Goal: Task Accomplishment & Management: Use online tool/utility

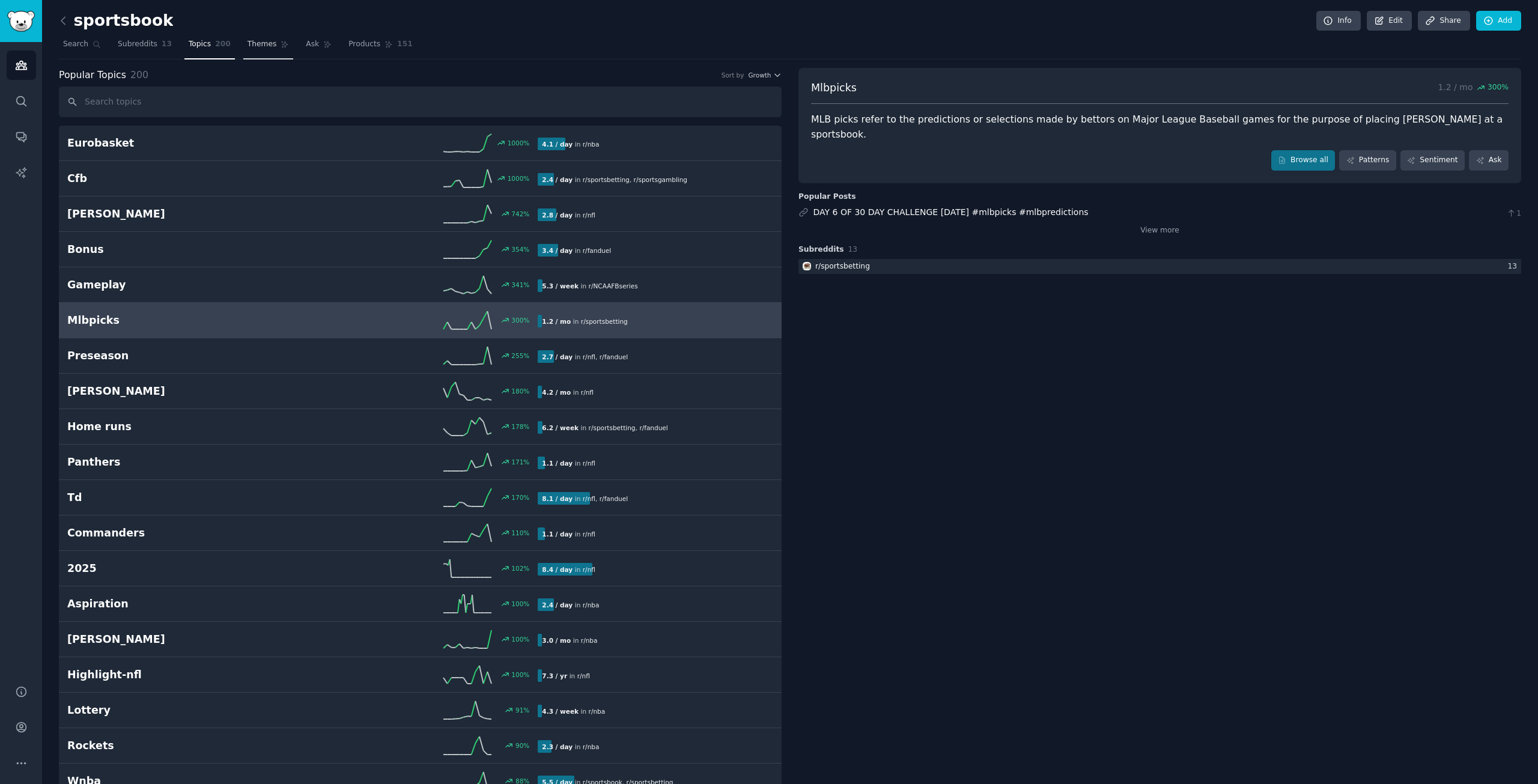
click at [249, 51] on link "Themes" at bounding box center [268, 47] width 51 height 24
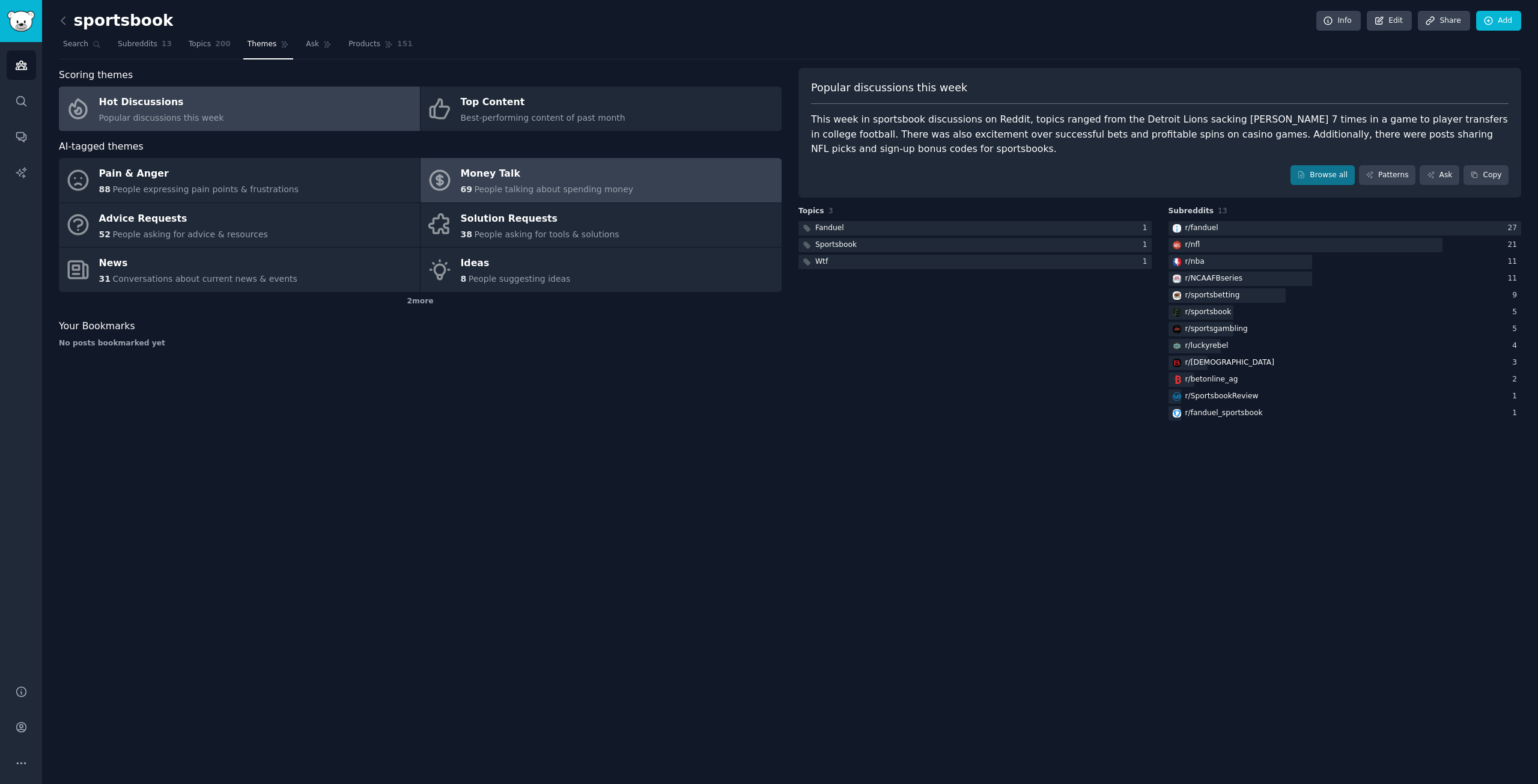
click at [504, 197] on link "Money Talk 69 People talking about spending money" at bounding box center [601, 180] width 361 height 45
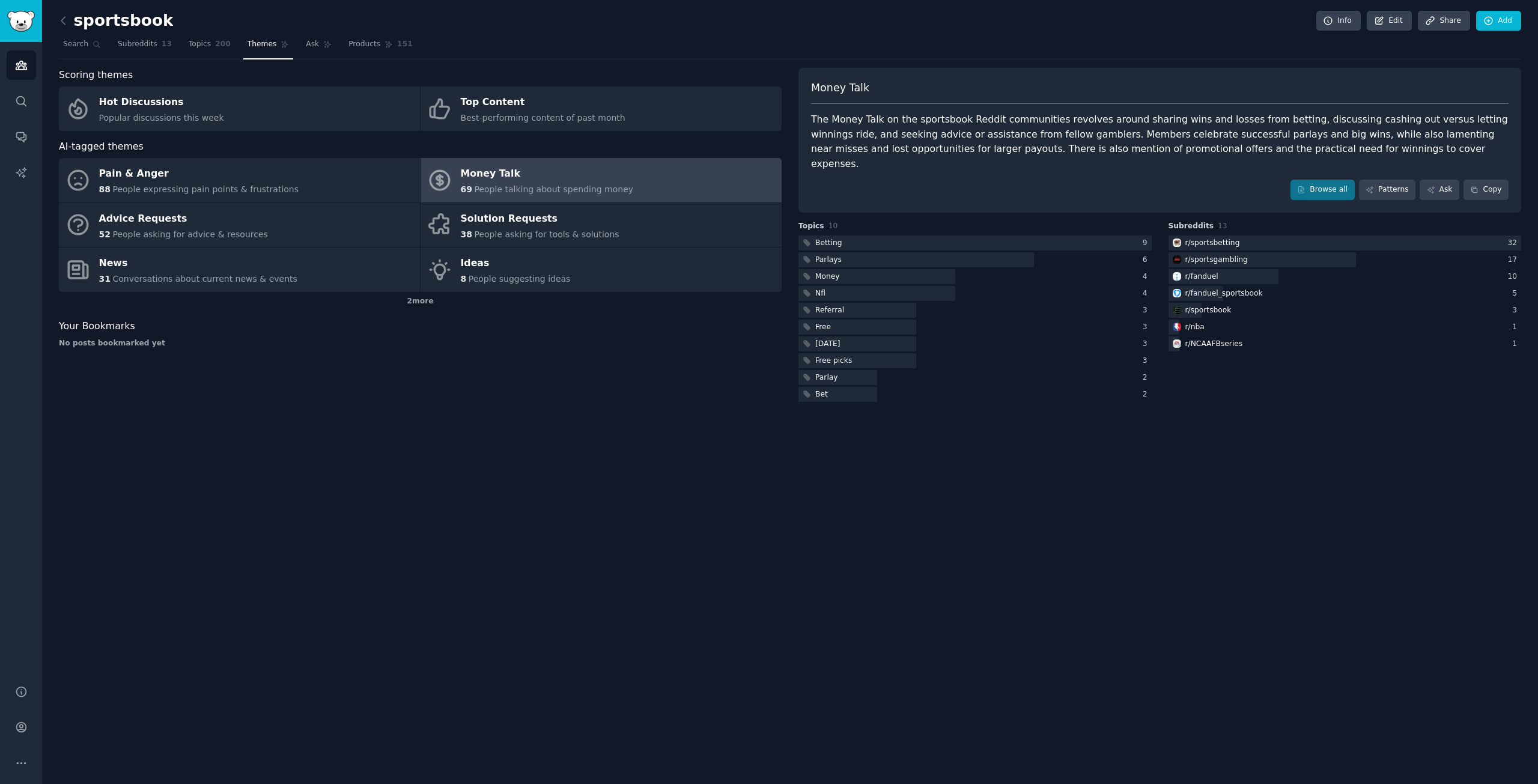
click at [617, 57] on nav "Search Subreddits 13 Topics 200 Themes Ask Products 151" at bounding box center [790, 47] width 1462 height 24
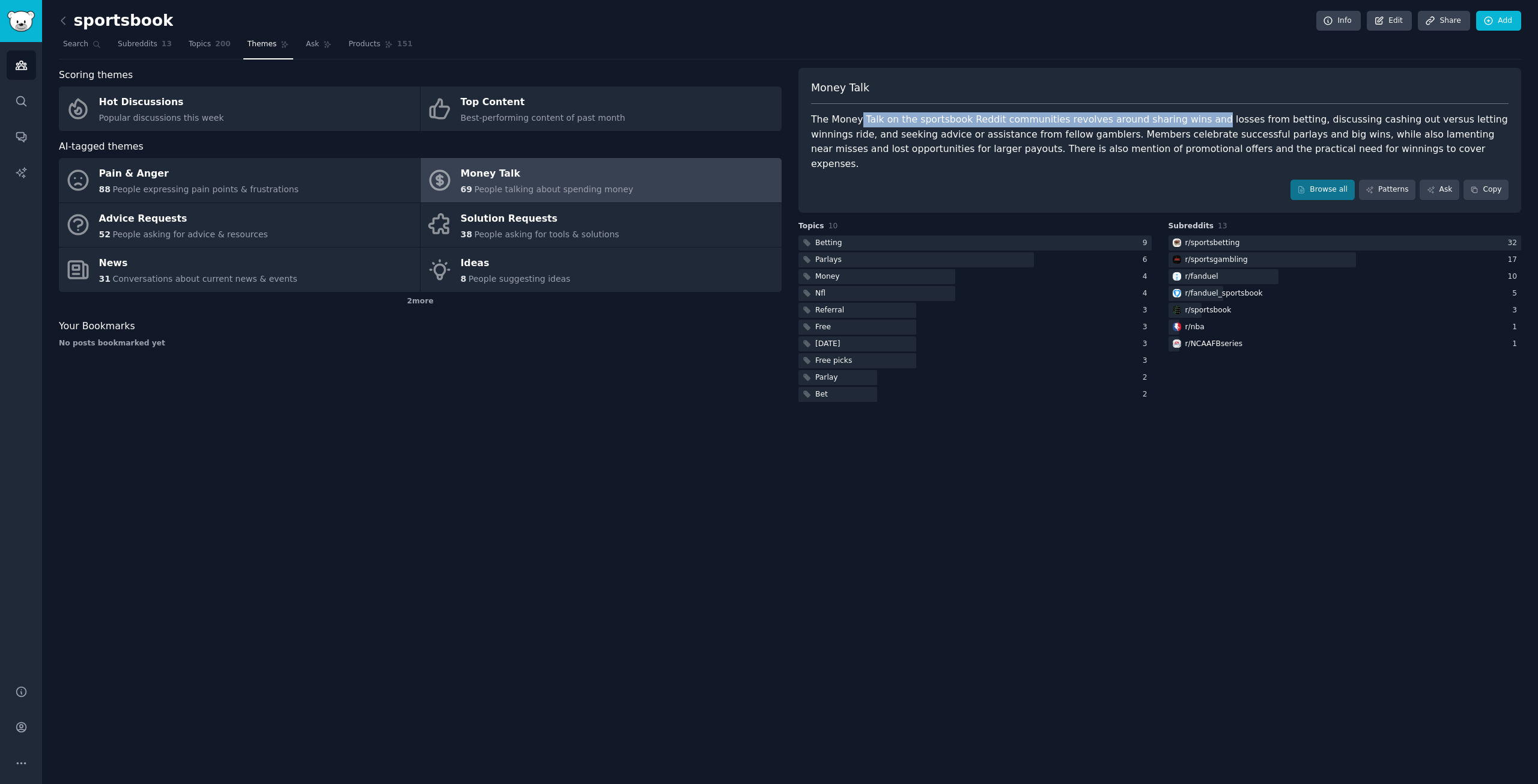
drag, startPoint x: 856, startPoint y: 117, endPoint x: 1183, endPoint y: 116, distance: 327.0
click at [1183, 116] on div "The Money Talk on the sportsbook Reddit communities revolves around sharing win…" at bounding box center [1160, 141] width 698 height 59
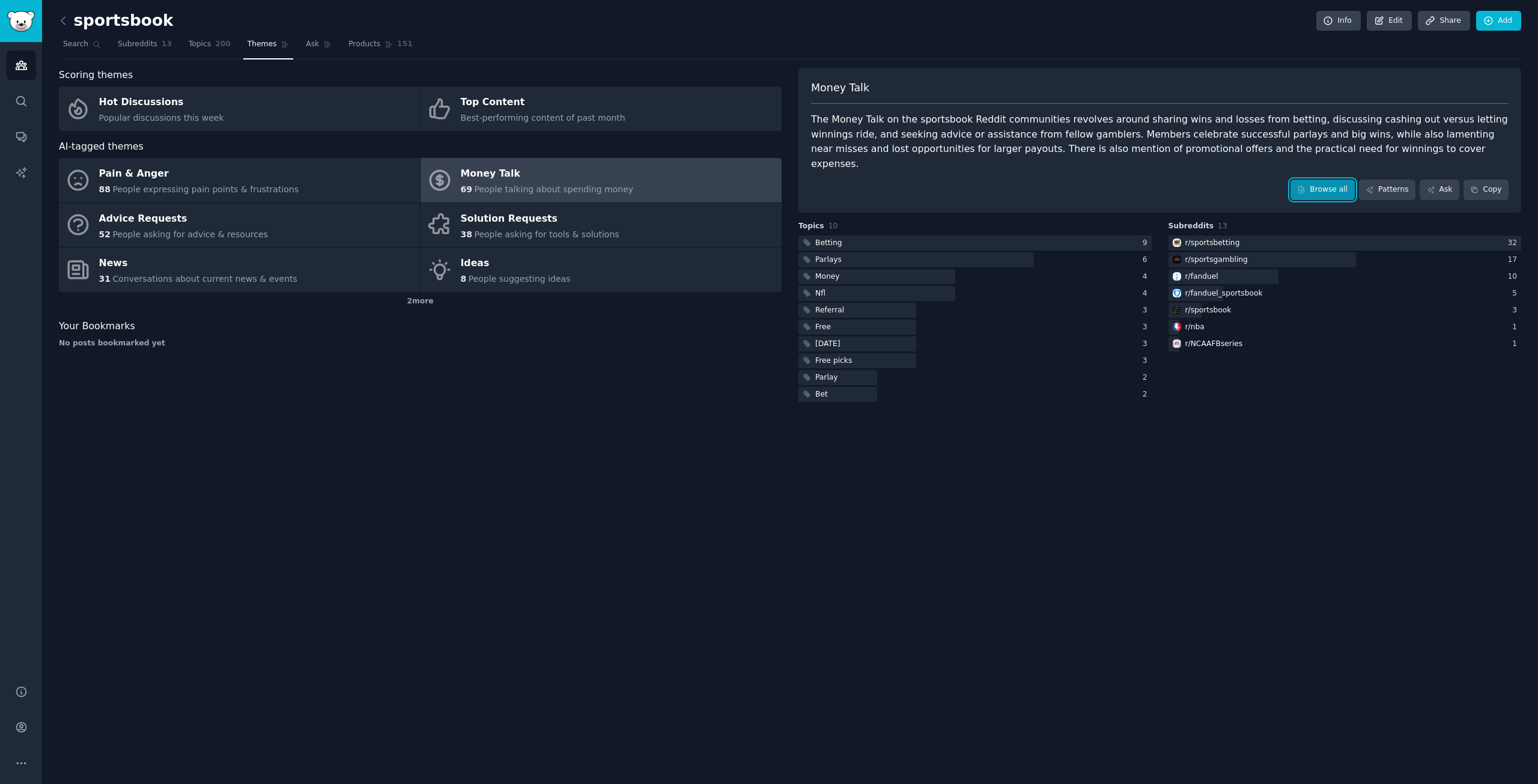
click at [1342, 180] on link "Browse all" at bounding box center [1322, 190] width 64 height 20
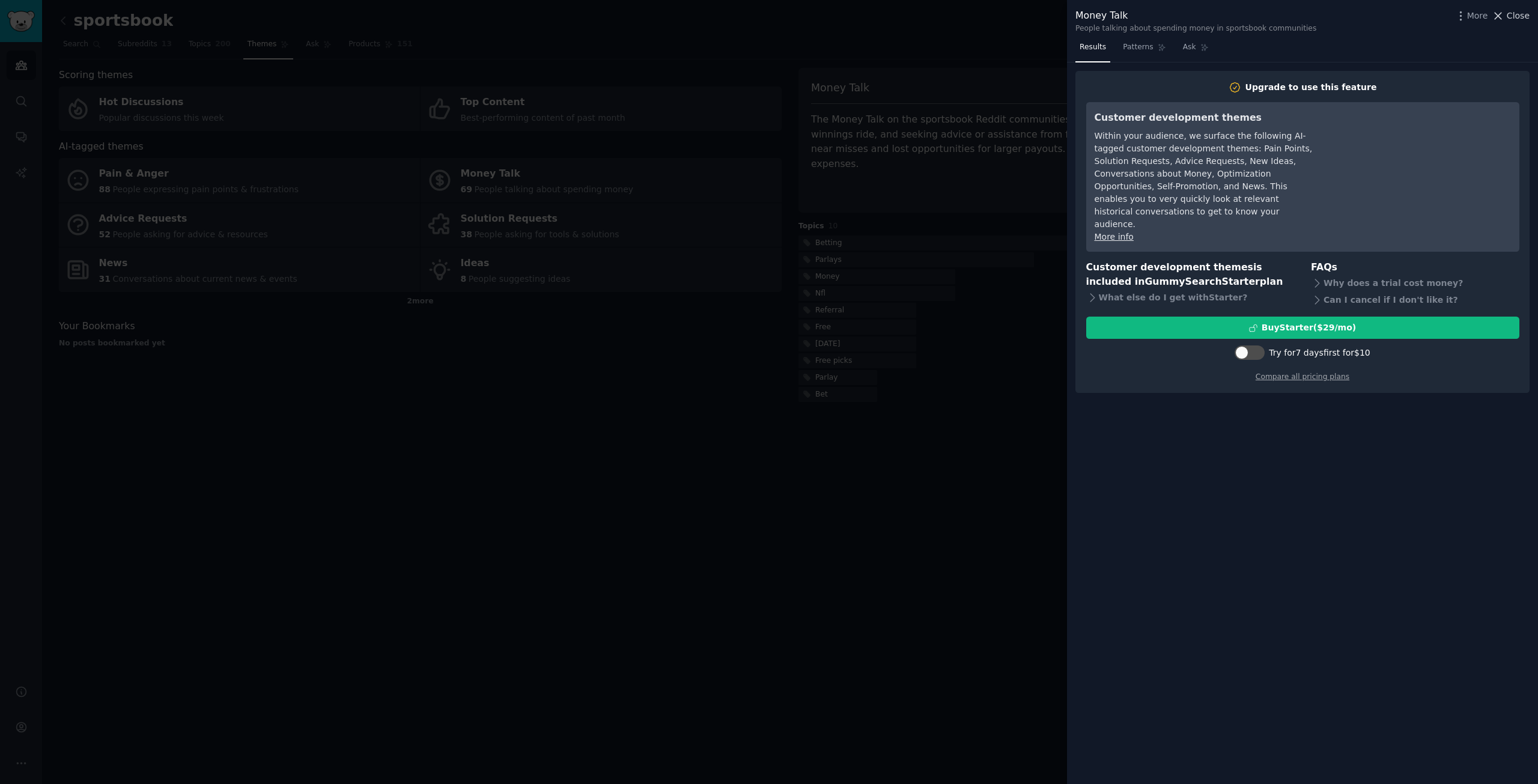
click at [1513, 20] on span "Close" at bounding box center [1518, 16] width 23 height 13
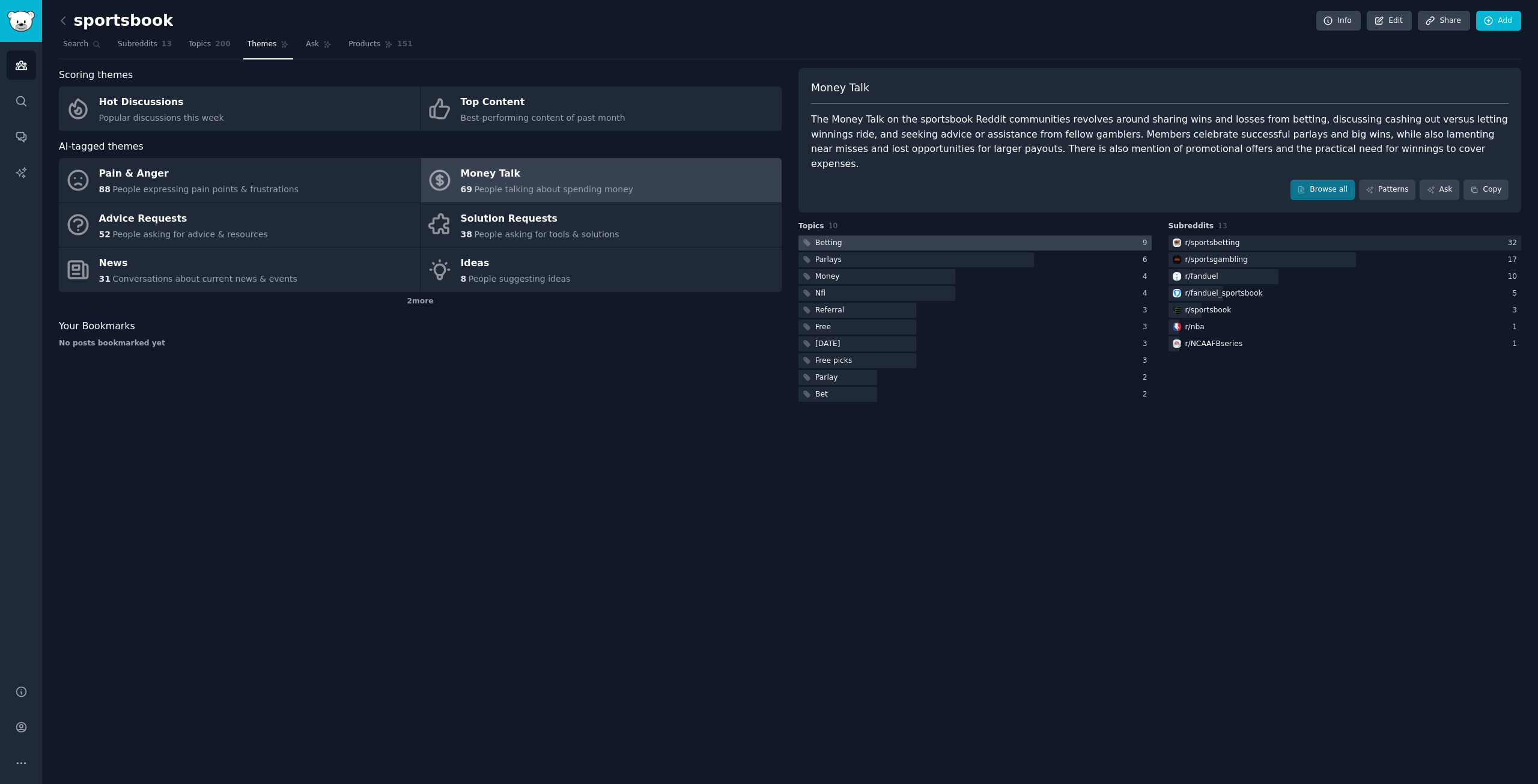
click at [860, 236] on div at bounding box center [975, 243] width 353 height 15
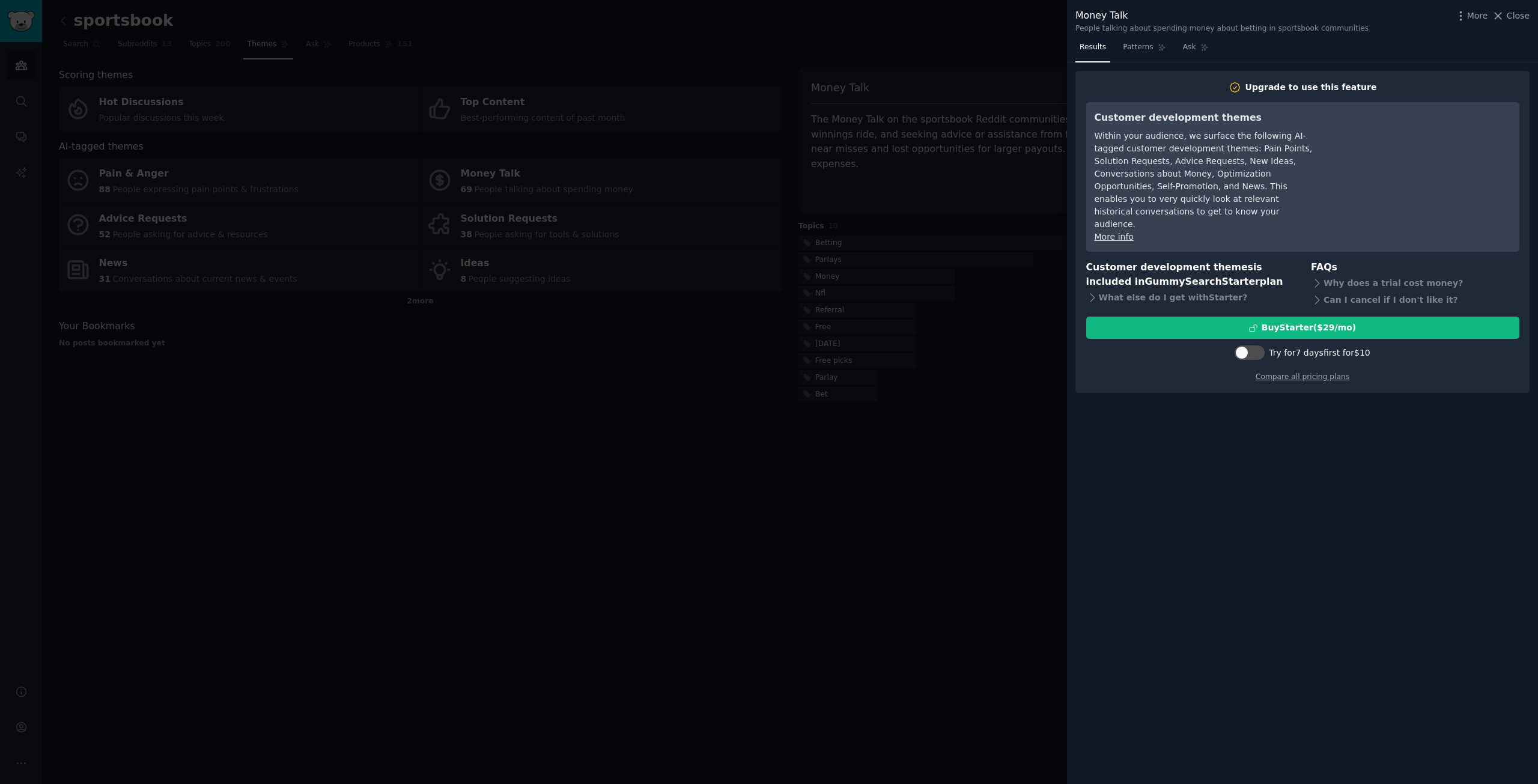
drag, startPoint x: 1524, startPoint y: 15, endPoint x: 1437, endPoint y: 57, distance: 96.6
click at [1524, 14] on span "Close" at bounding box center [1518, 16] width 23 height 13
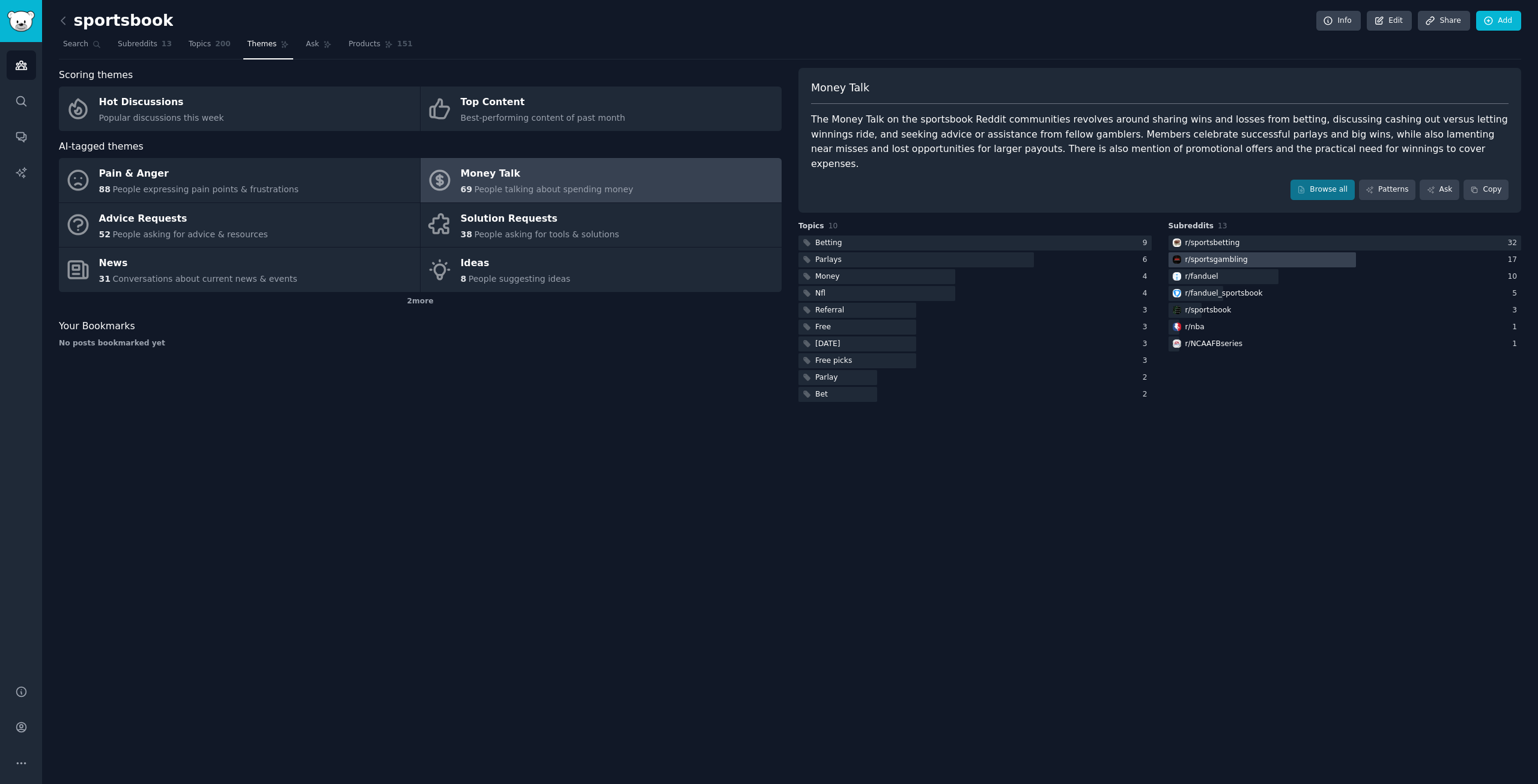
click at [1216, 253] on div "r/ sportsgambling" at bounding box center [1209, 260] width 82 height 15
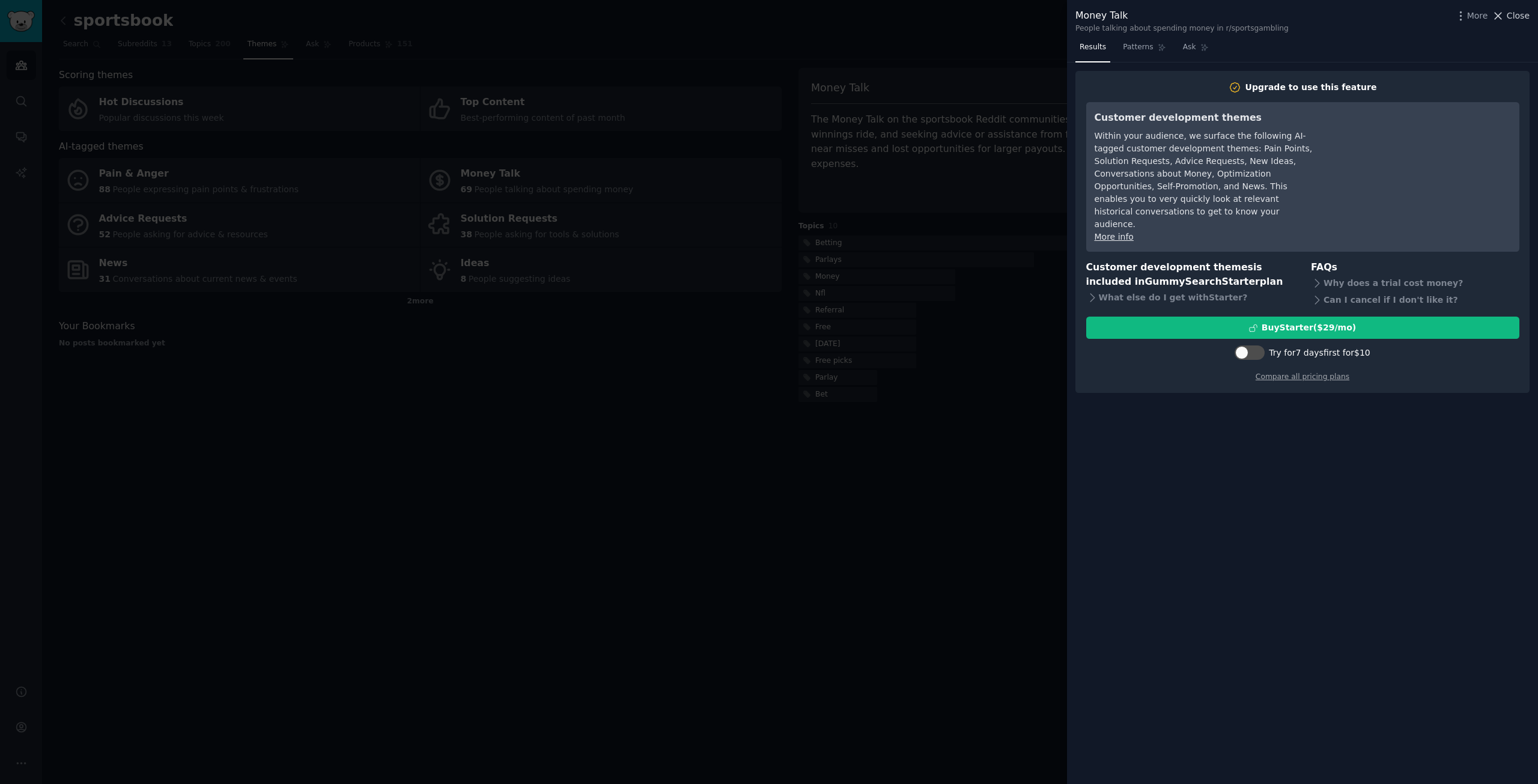
click at [1504, 19] on icon at bounding box center [1497, 16] width 13 height 13
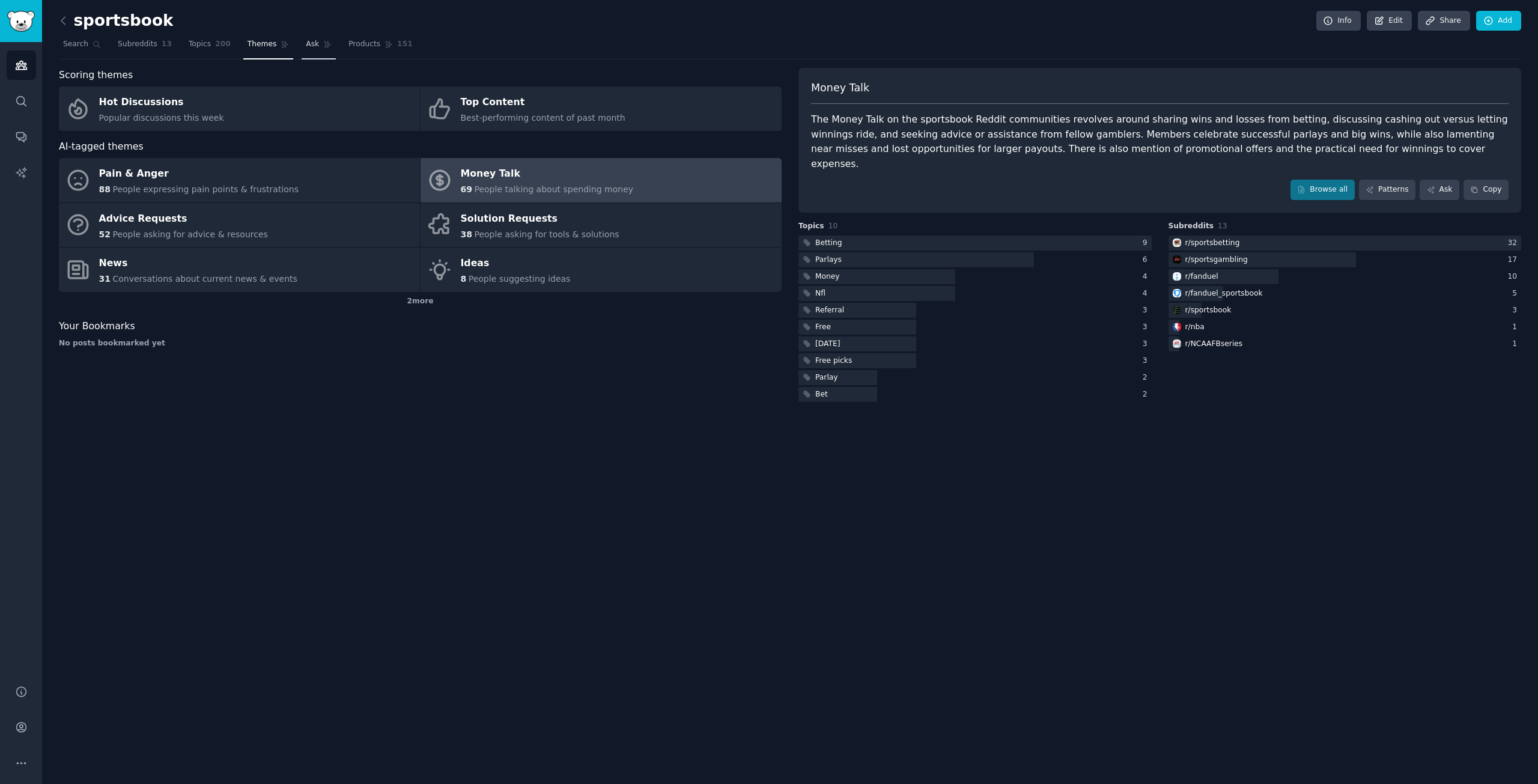
click at [319, 41] on nav "Search Subreddits 13 Topics 200 Themes Ask Products 151" at bounding box center [790, 47] width 1462 height 24
click at [317, 44] on link "Ask" at bounding box center [318, 47] width 34 height 24
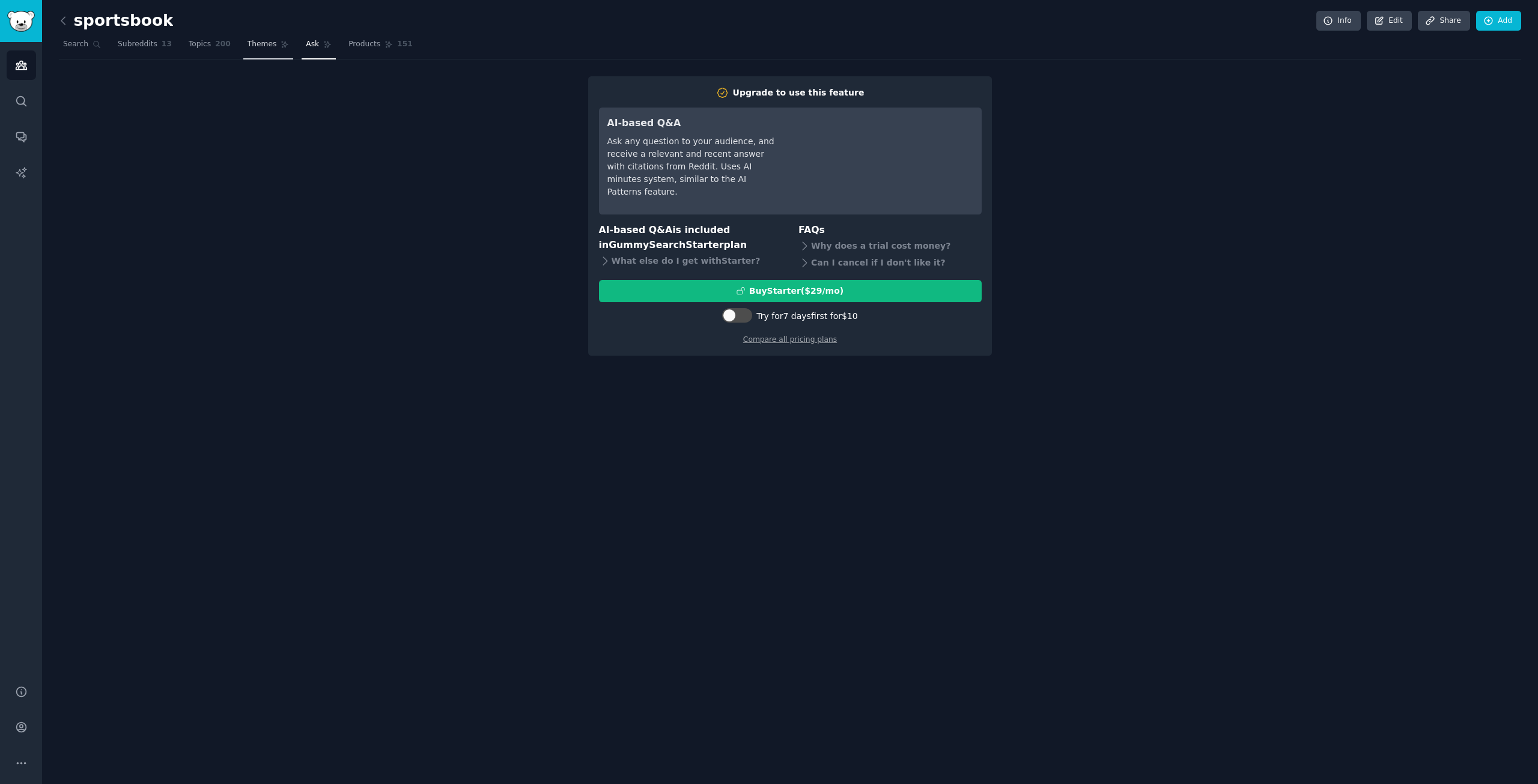
click at [257, 53] on link "Themes" at bounding box center [268, 47] width 51 height 24
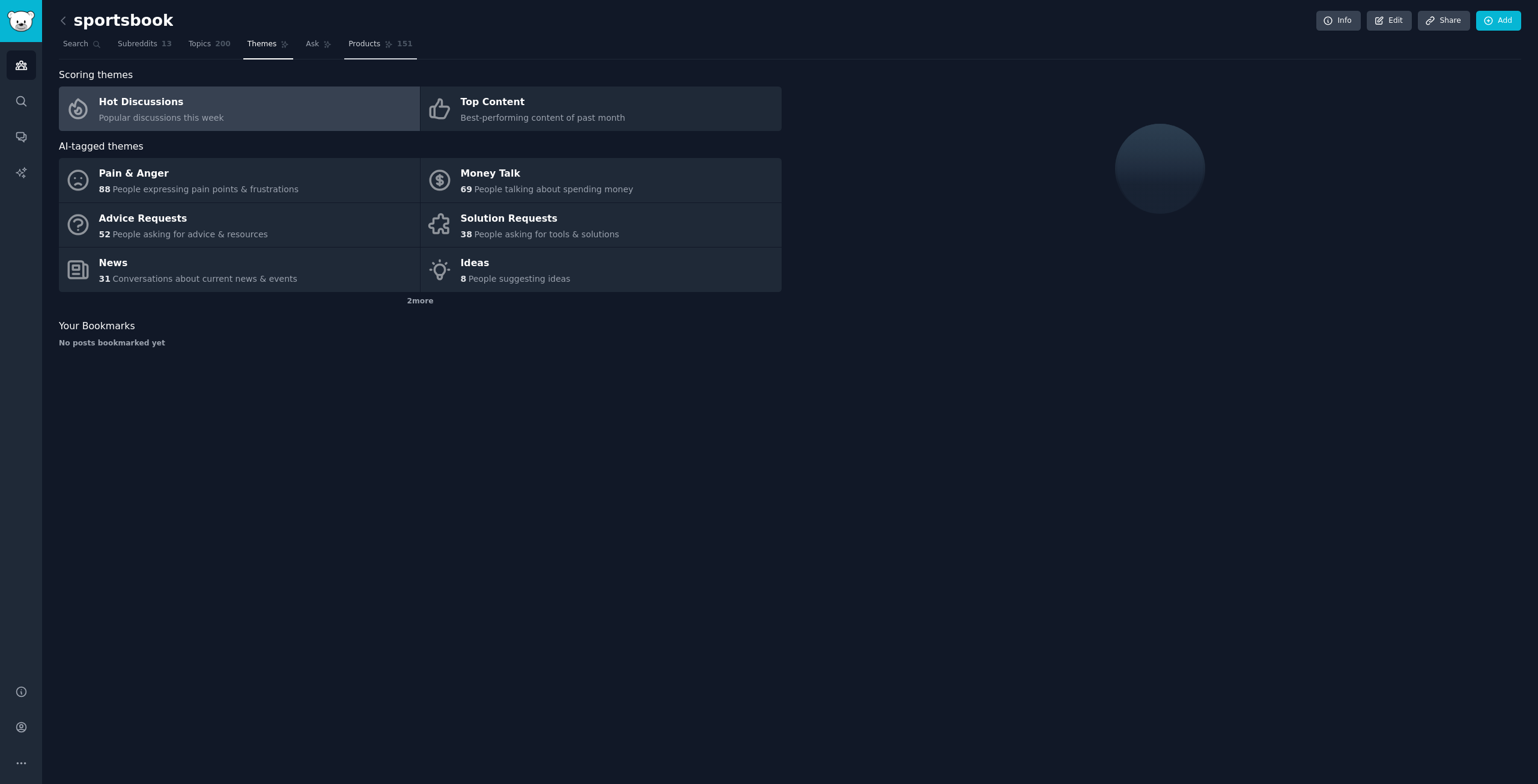
click at [345, 53] on link "Products 151" at bounding box center [380, 47] width 72 height 24
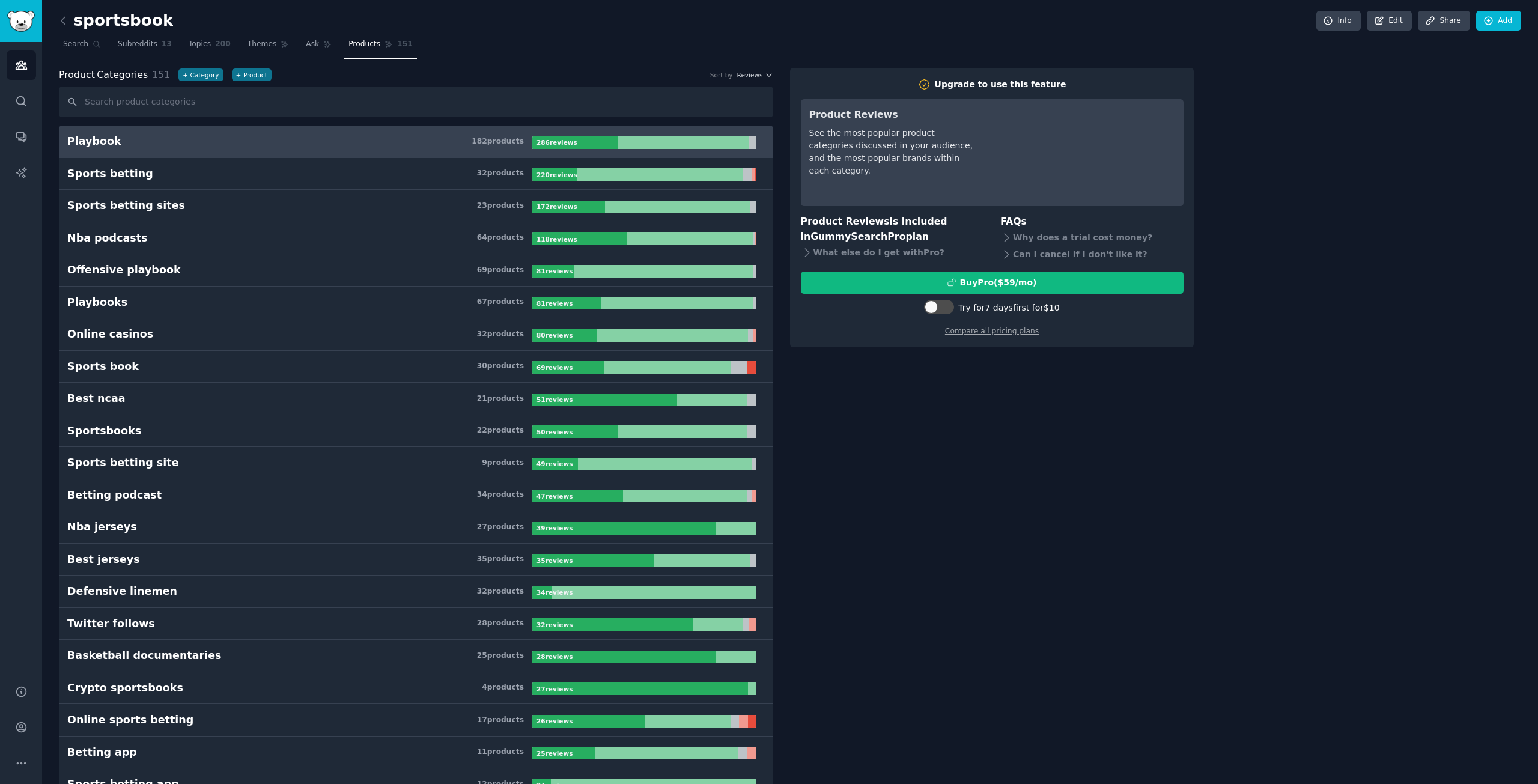
click at [360, 78] on div "Product Categories 151 + Category + Product Sort by Reviews" at bounding box center [416, 76] width 715 height 15
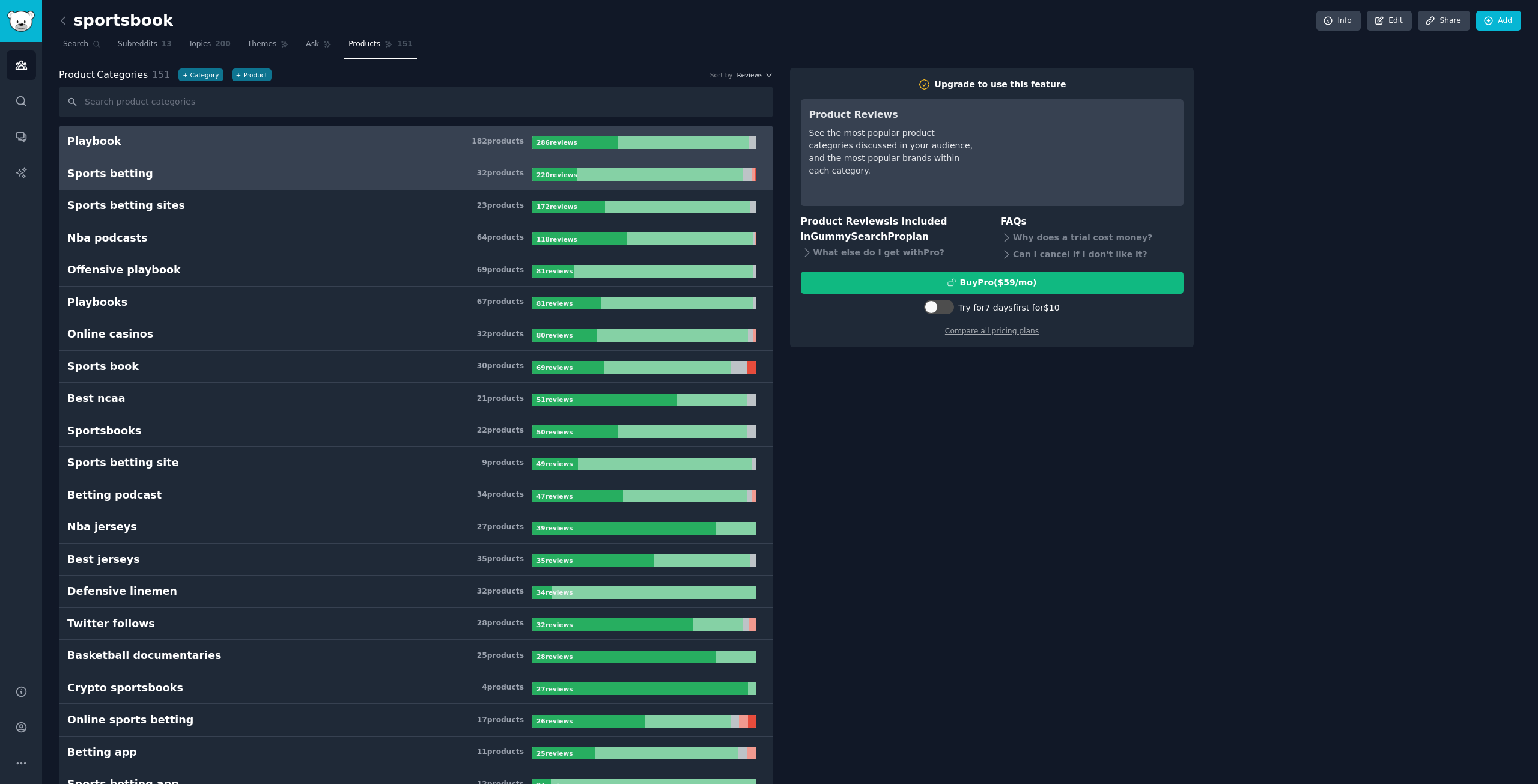
click at [297, 174] on h3 "Sports betting 32 product s" at bounding box center [300, 174] width 465 height 15
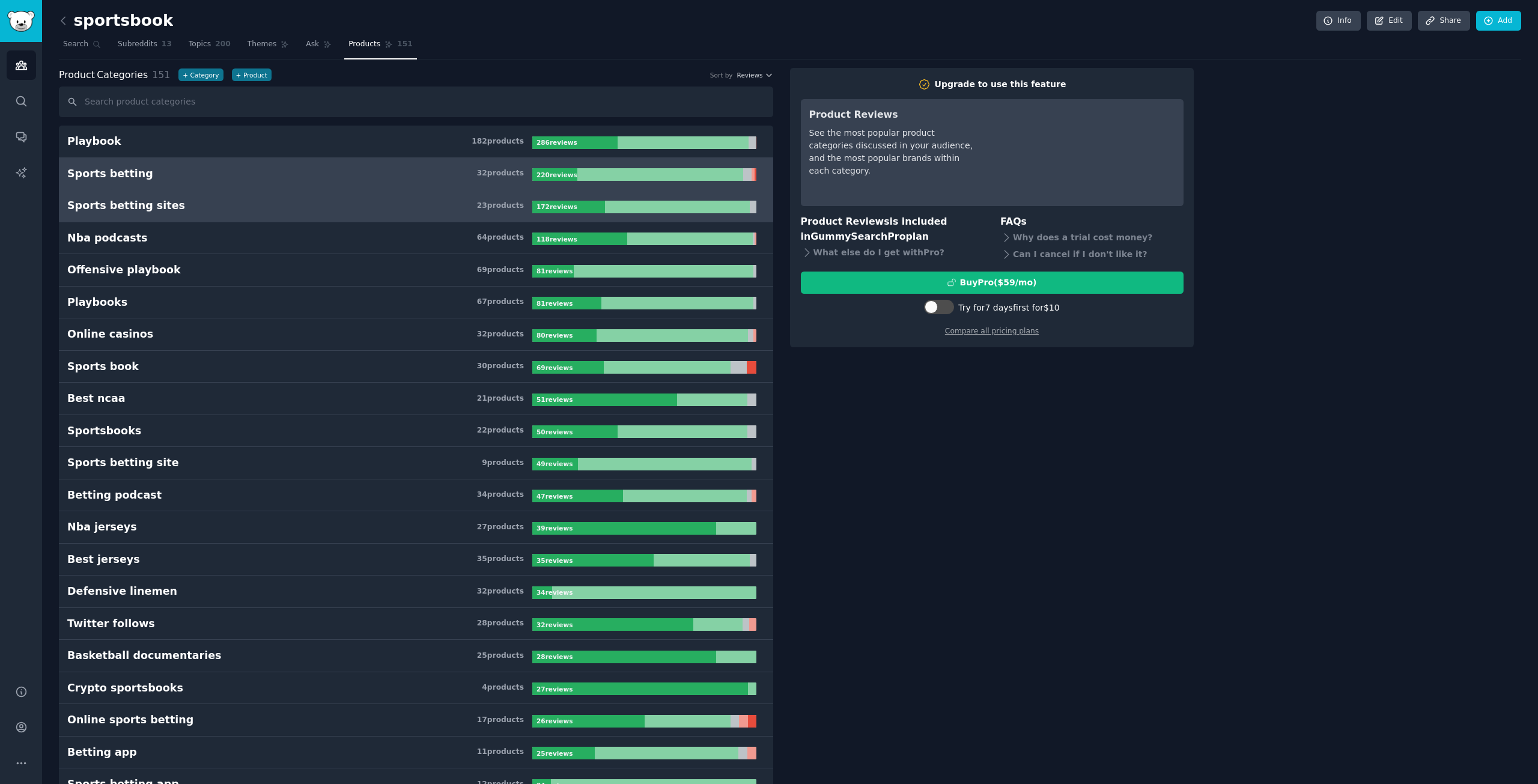
click at [293, 206] on h3 "Sports betting sites 23 product s" at bounding box center [300, 206] width 465 height 15
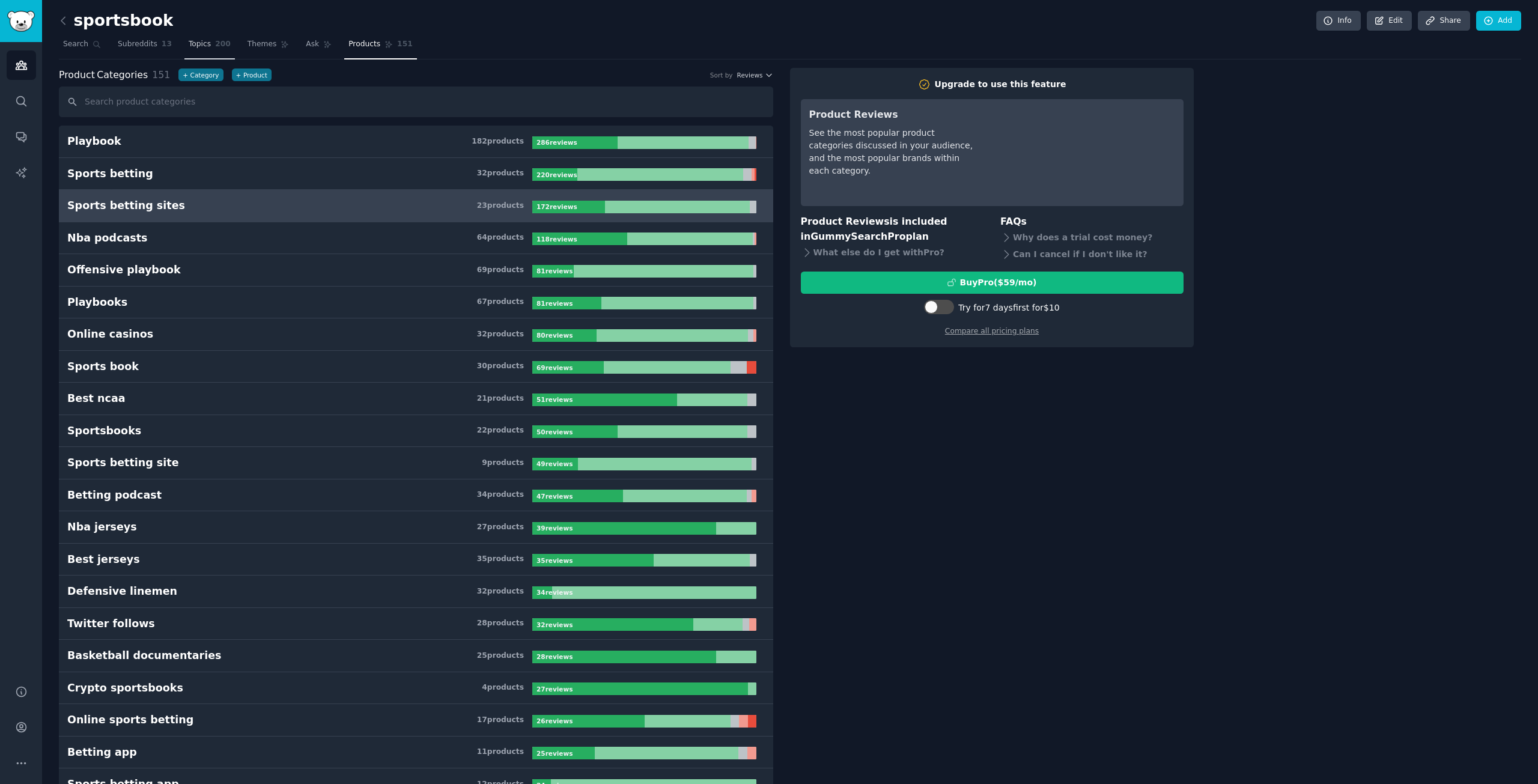
click at [198, 51] on link "Topics 200" at bounding box center [209, 47] width 51 height 24
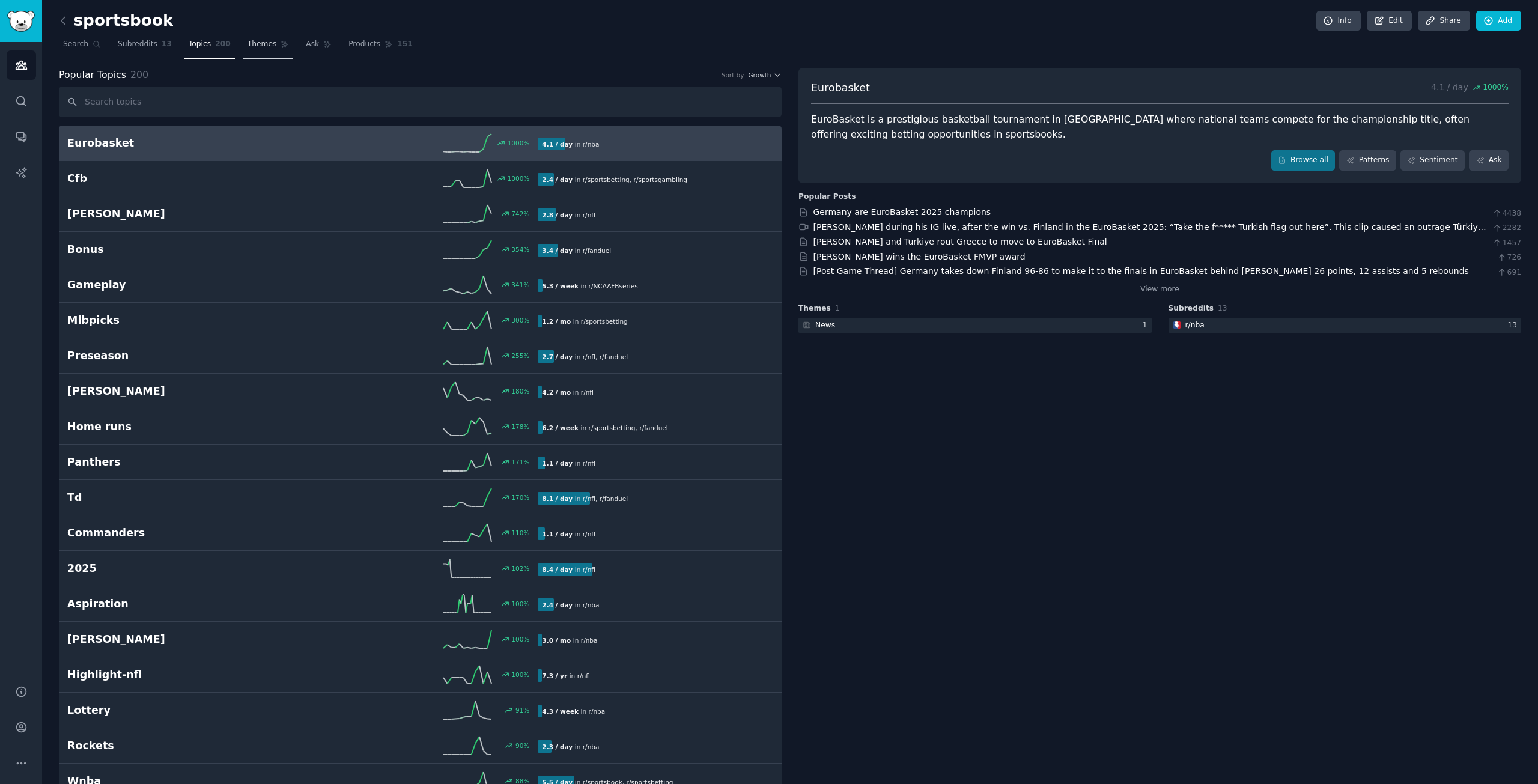
click at [261, 53] on link "Themes" at bounding box center [268, 47] width 51 height 24
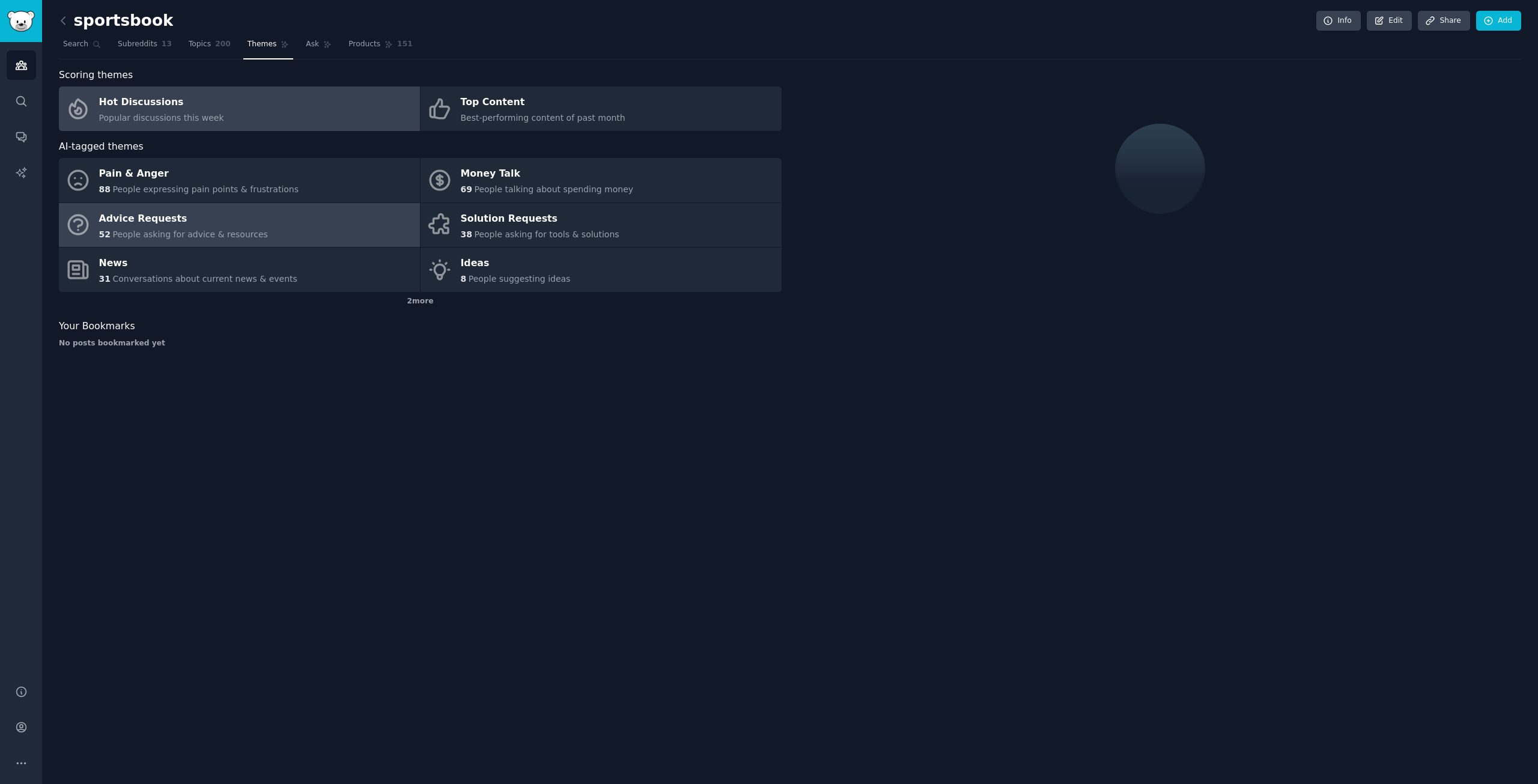
click at [221, 225] on div "Advice Requests" at bounding box center [184, 219] width 169 height 19
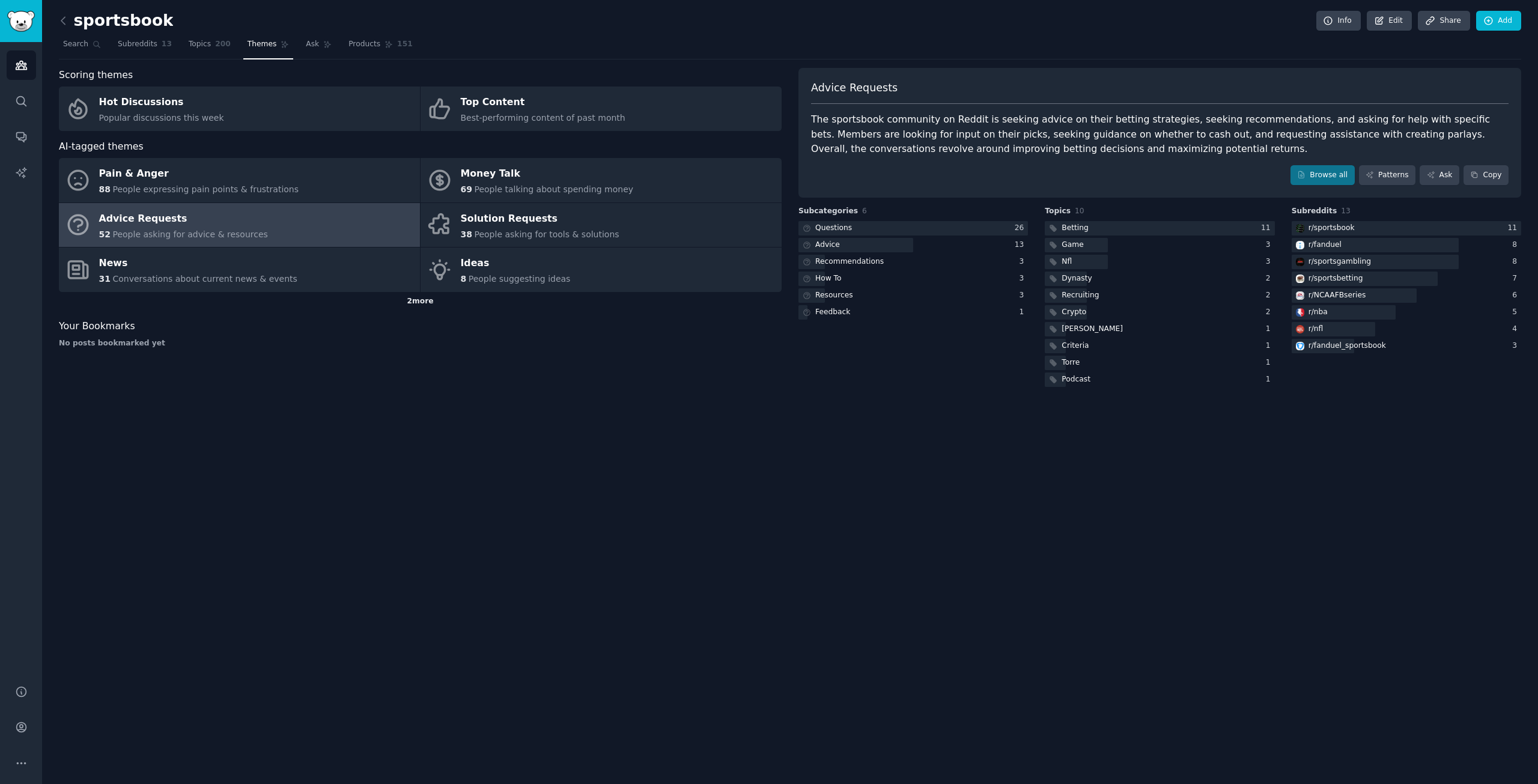
click at [427, 301] on div "2 more" at bounding box center [420, 301] width 723 height 19
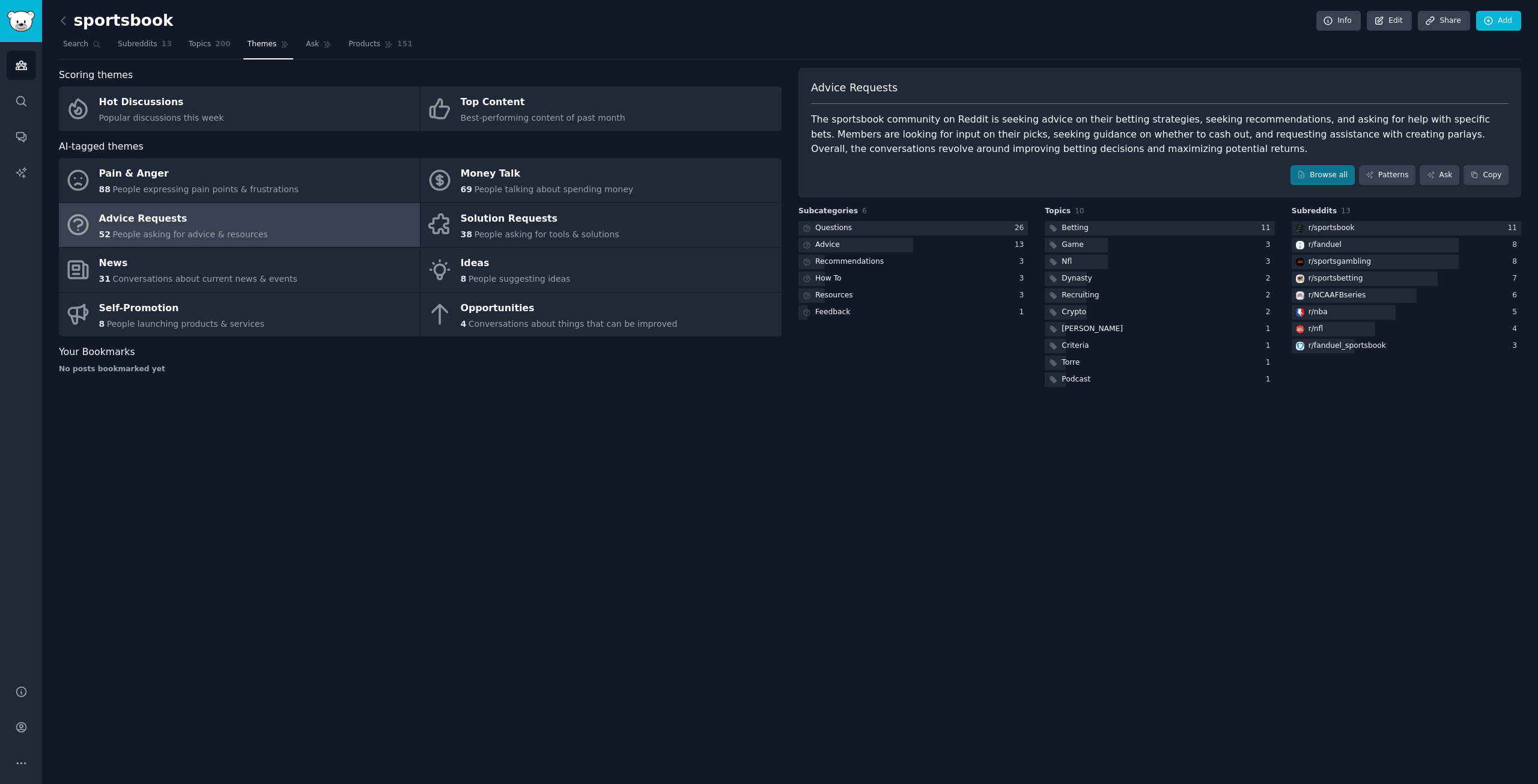
click at [424, 375] on div "Scoring themes Hot Discussions Popular discussions this week Top Content Best-p…" at bounding box center [420, 229] width 723 height 321
drag, startPoint x: 873, startPoint y: 105, endPoint x: 878, endPoint y: 111, distance: 7.8
click at [875, 106] on div "Advice Requests The sportsbook community on Reddit is seeking advice on their b…" at bounding box center [1160, 133] width 723 height 130
drag, startPoint x: 948, startPoint y: 117, endPoint x: 1017, endPoint y: 118, distance: 69.0
click at [1017, 118] on div "The sportsbook community on Reddit is seeking advice on their betting strategie…" at bounding box center [1160, 134] width 698 height 45
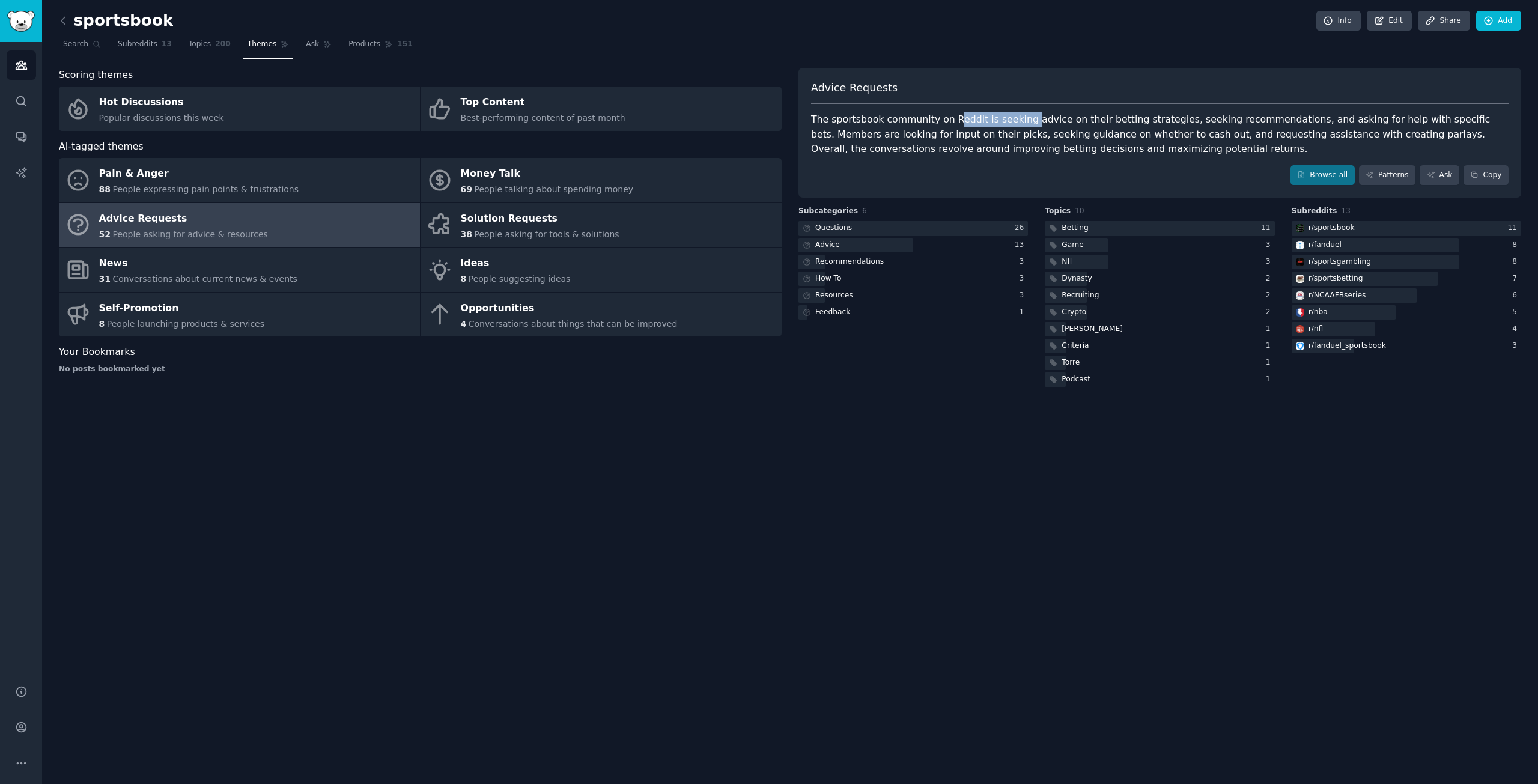
click at [1017, 118] on div "The sportsbook community on Reddit is seeking advice on their betting strategie…" at bounding box center [1160, 134] width 698 height 45
click at [1119, 228] on div at bounding box center [1160, 228] width 230 height 15
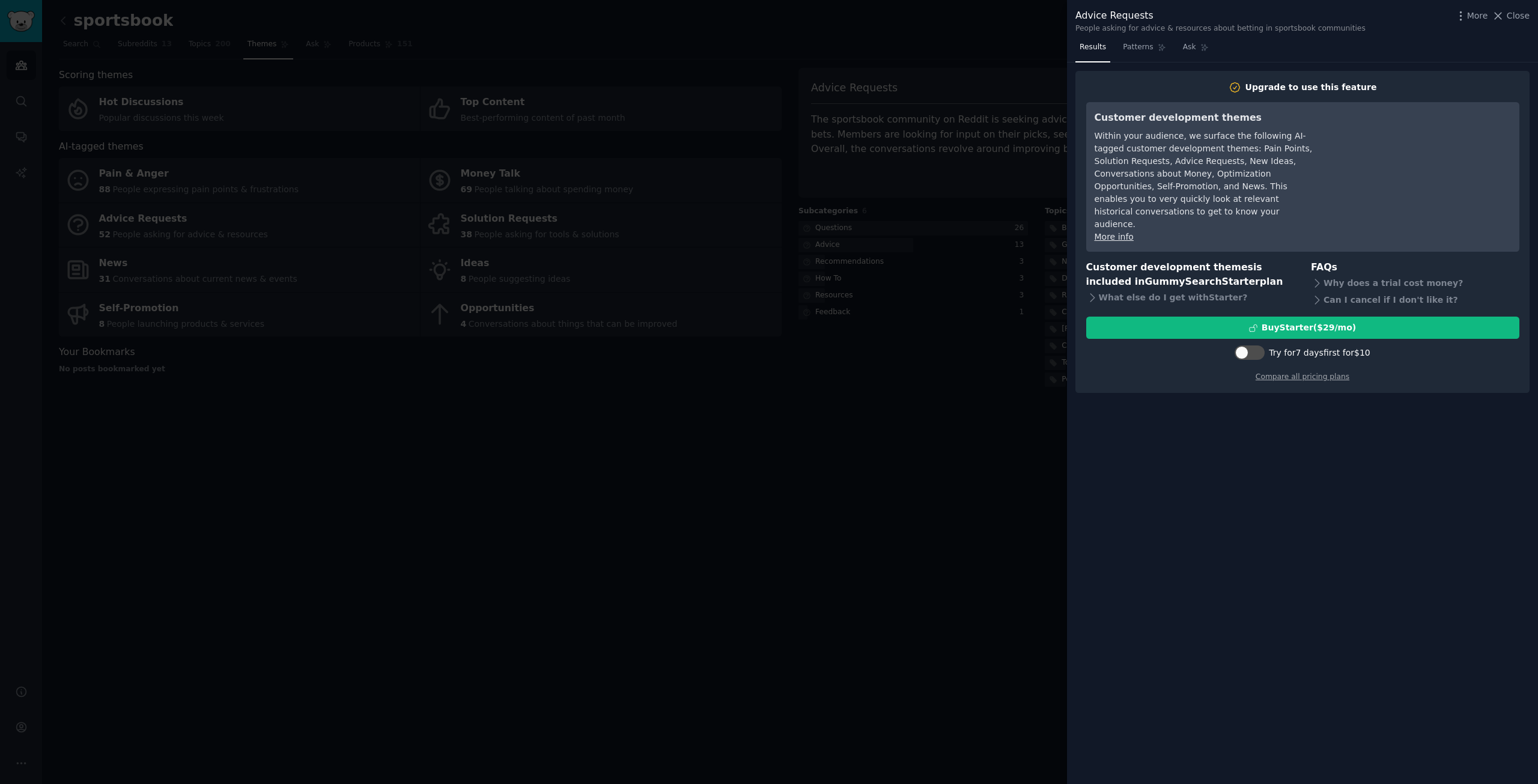
click at [927, 271] on div at bounding box center [769, 392] width 1538 height 784
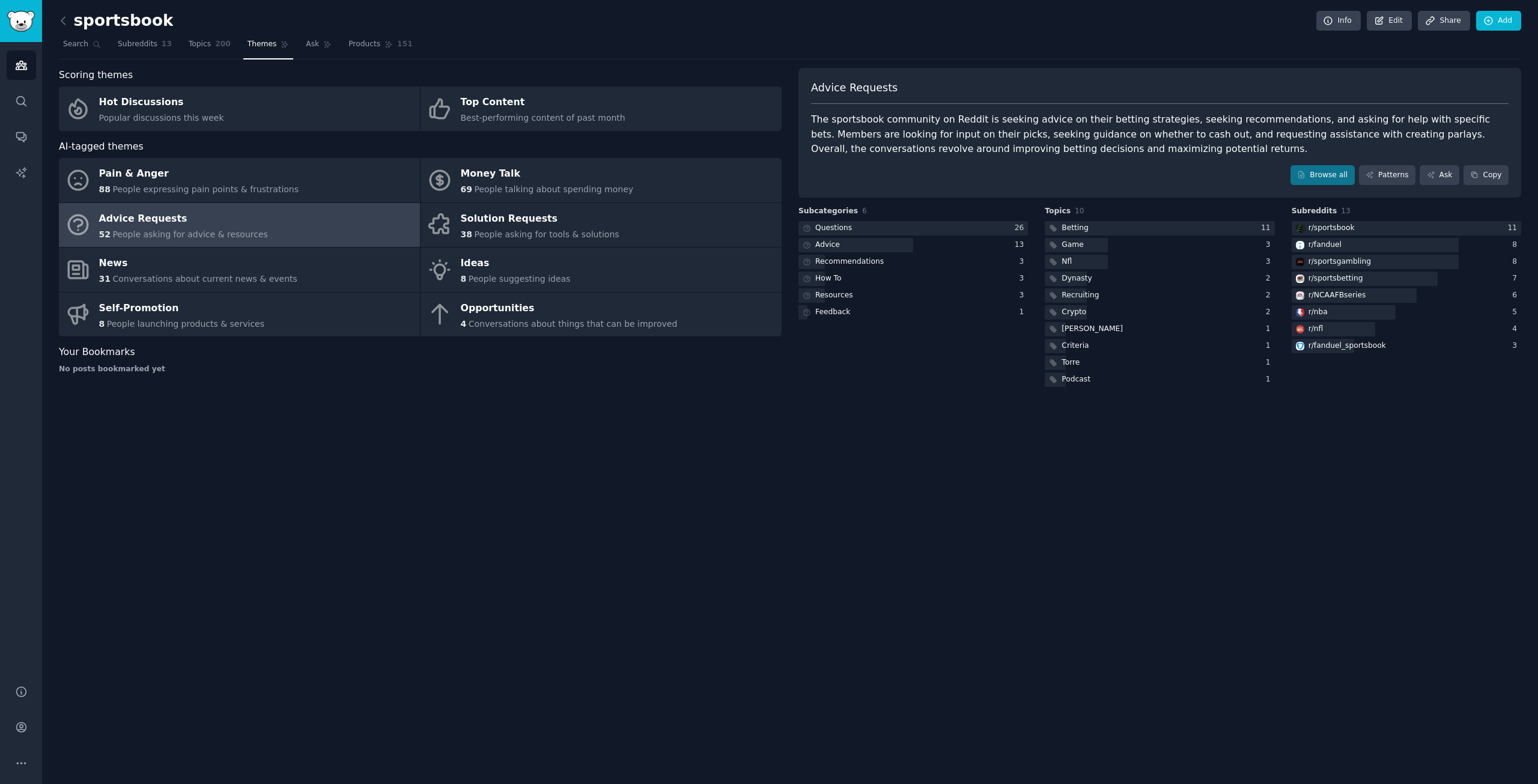
drag, startPoint x: 357, startPoint y: 434, endPoint x: 430, endPoint y: 346, distance: 114.3
click at [357, 434] on div "sportsbook Info Edit Share Add Search Subreddits 13 Topics 200 Themes Ask Produ…" at bounding box center [790, 392] width 1496 height 784
click at [539, 226] on div "Solution Requests" at bounding box center [540, 219] width 159 height 19
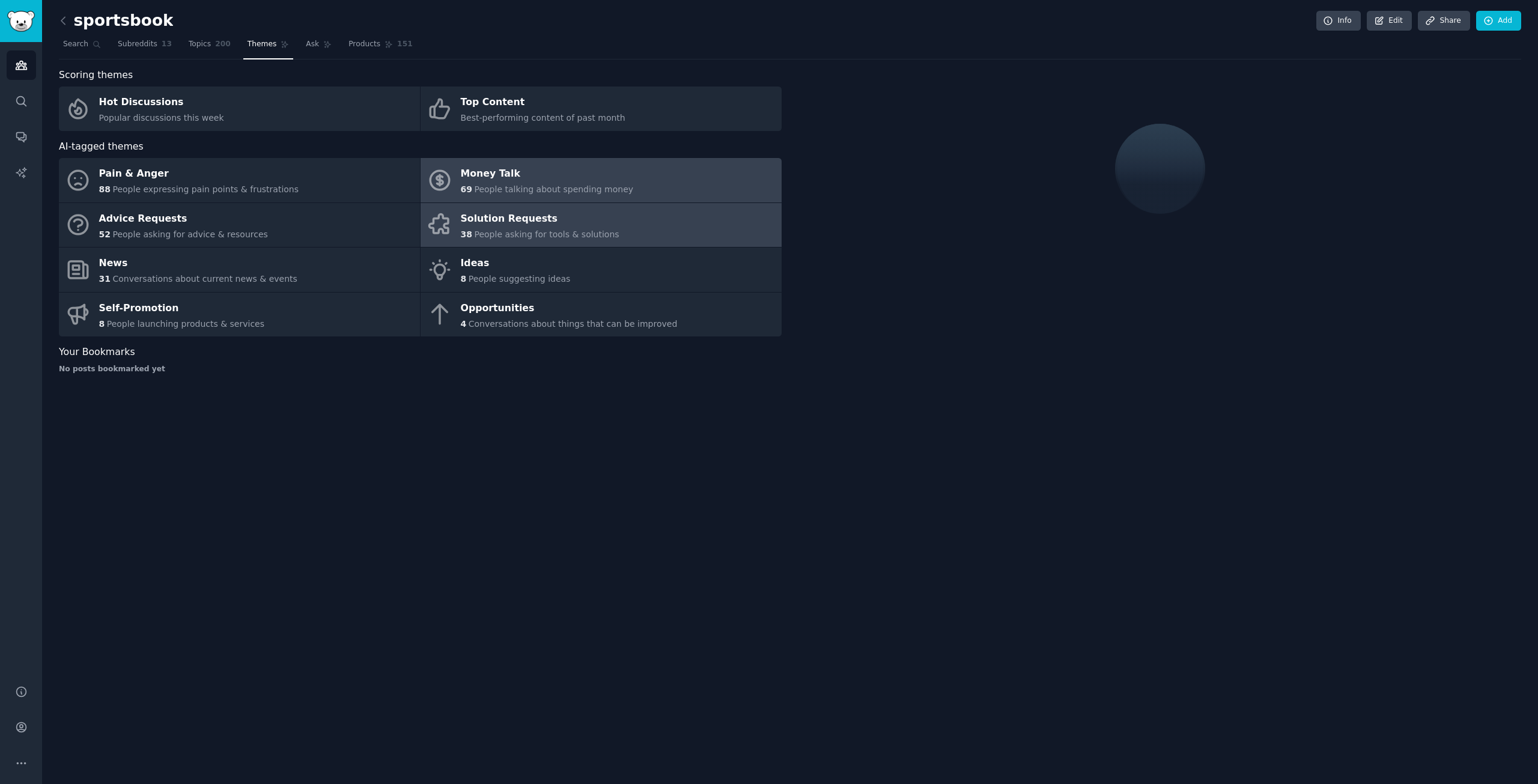
click at [537, 190] on span "People talking about spending money" at bounding box center [554, 189] width 159 height 9
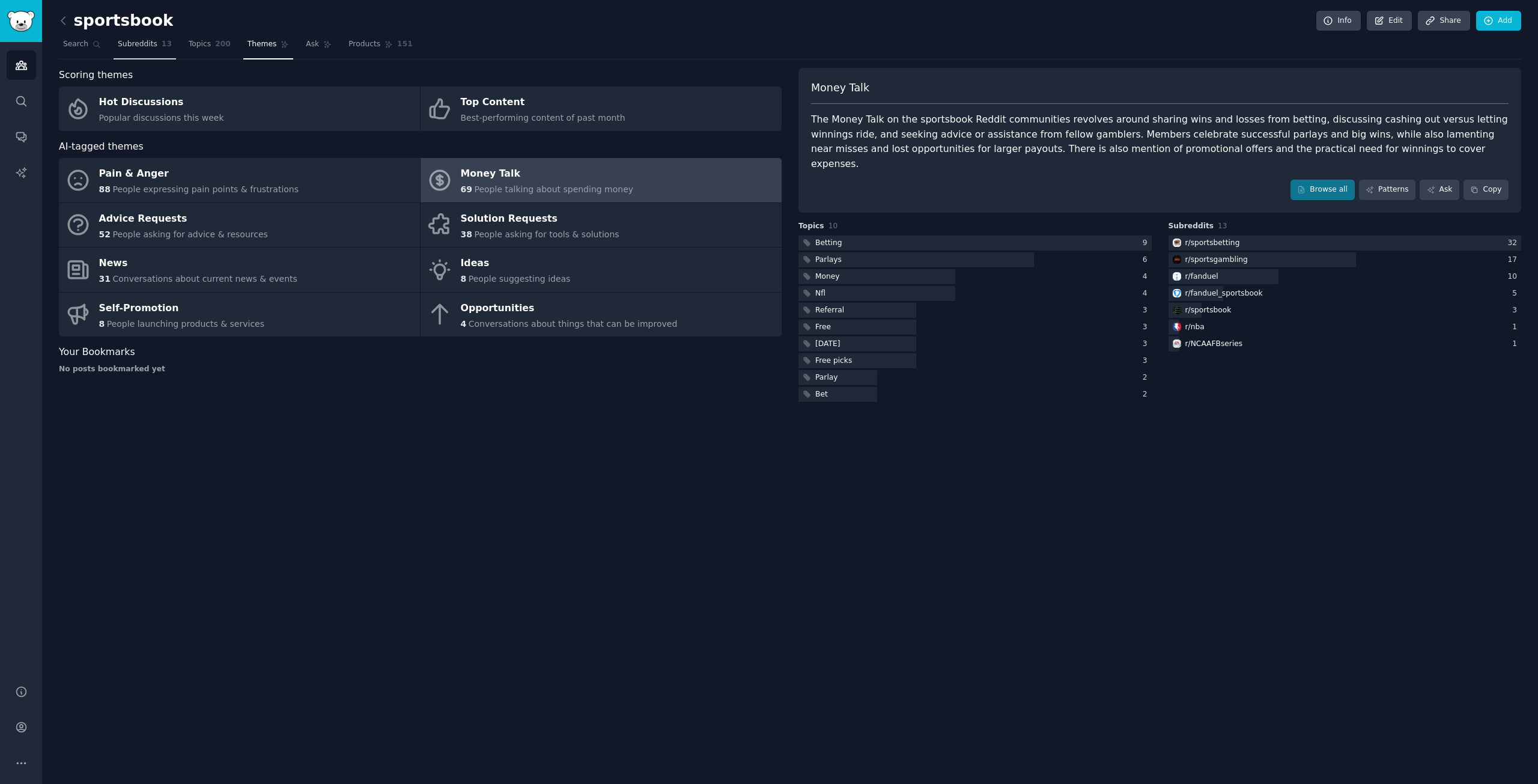
click at [131, 52] on link "Subreddits 13" at bounding box center [145, 47] width 62 height 24
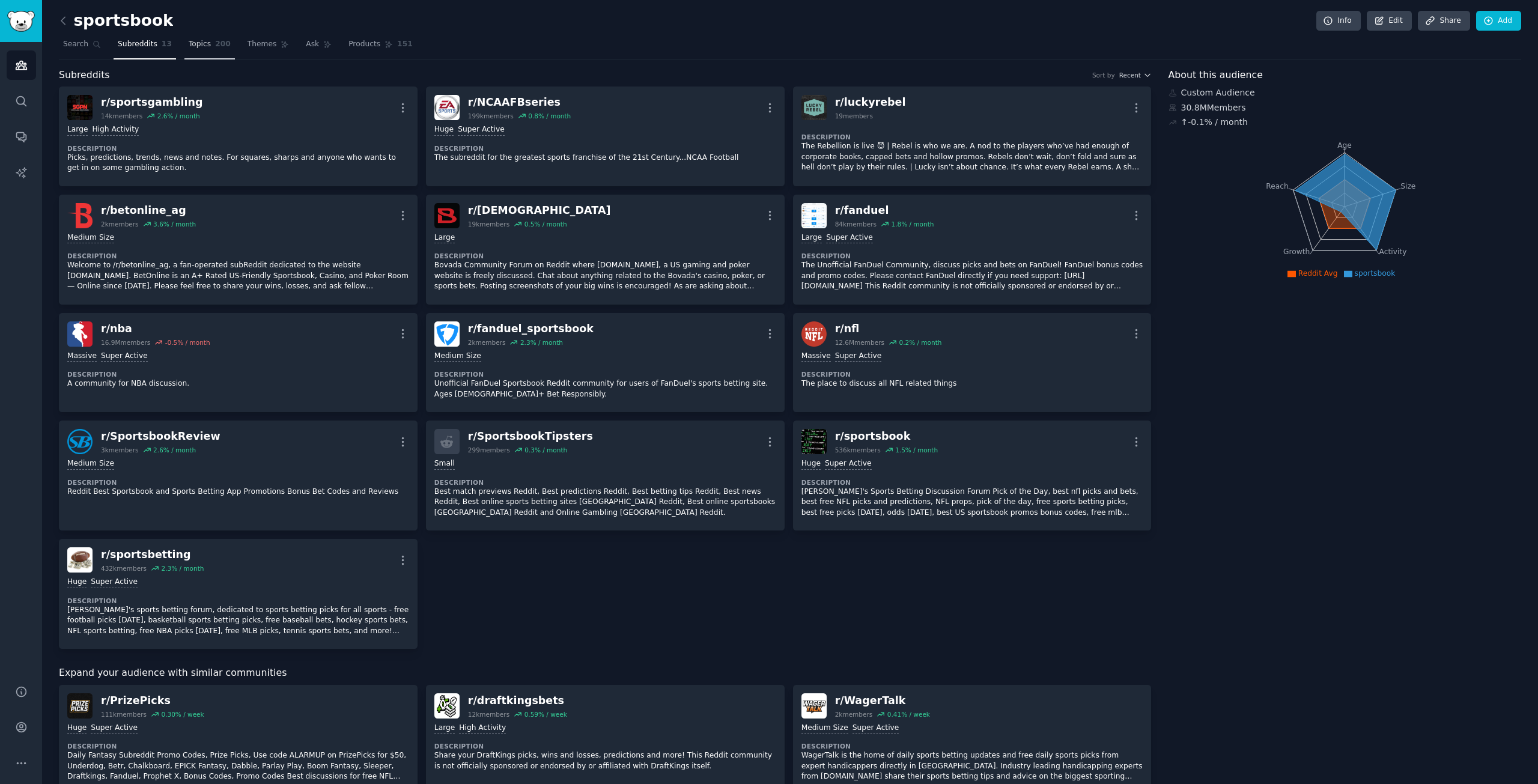
click at [207, 51] on link "Topics 200" at bounding box center [209, 47] width 51 height 24
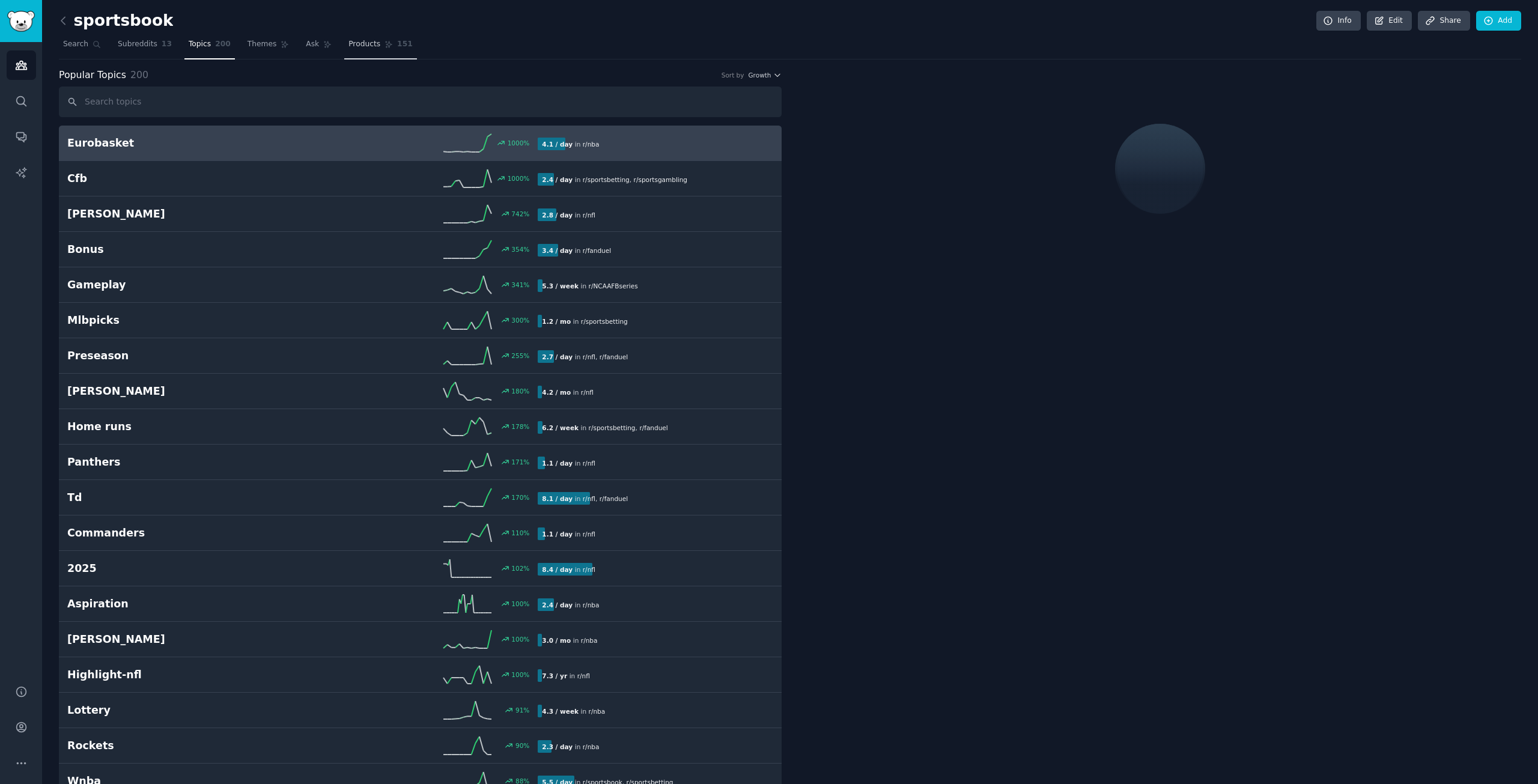
click at [361, 51] on link "Products 151" at bounding box center [380, 47] width 72 height 24
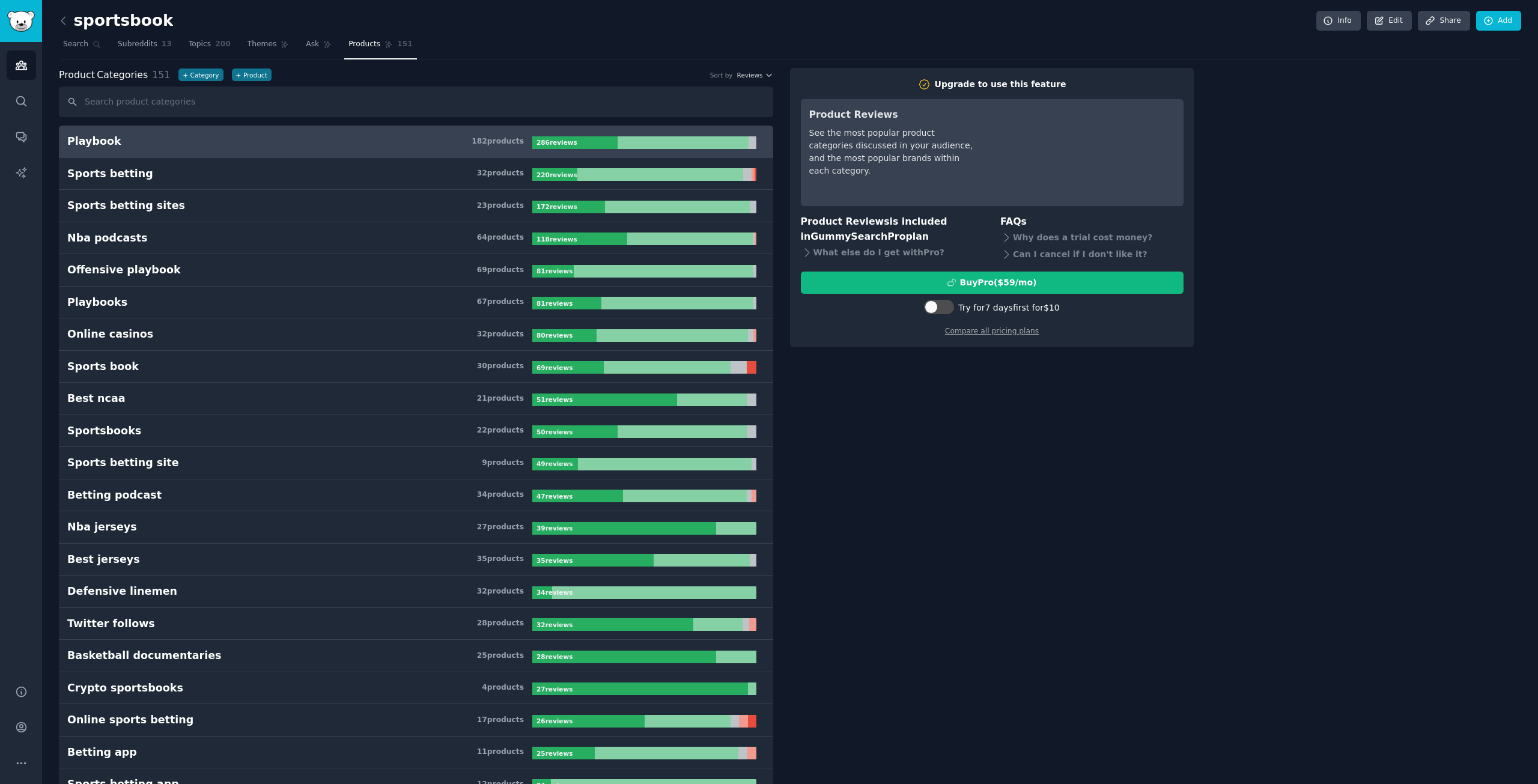
click at [341, 70] on div "Product Categories 151 + Category + Product Sort by Reviews" at bounding box center [416, 76] width 715 height 15
click at [301, 57] on link "Ask" at bounding box center [318, 47] width 34 height 24
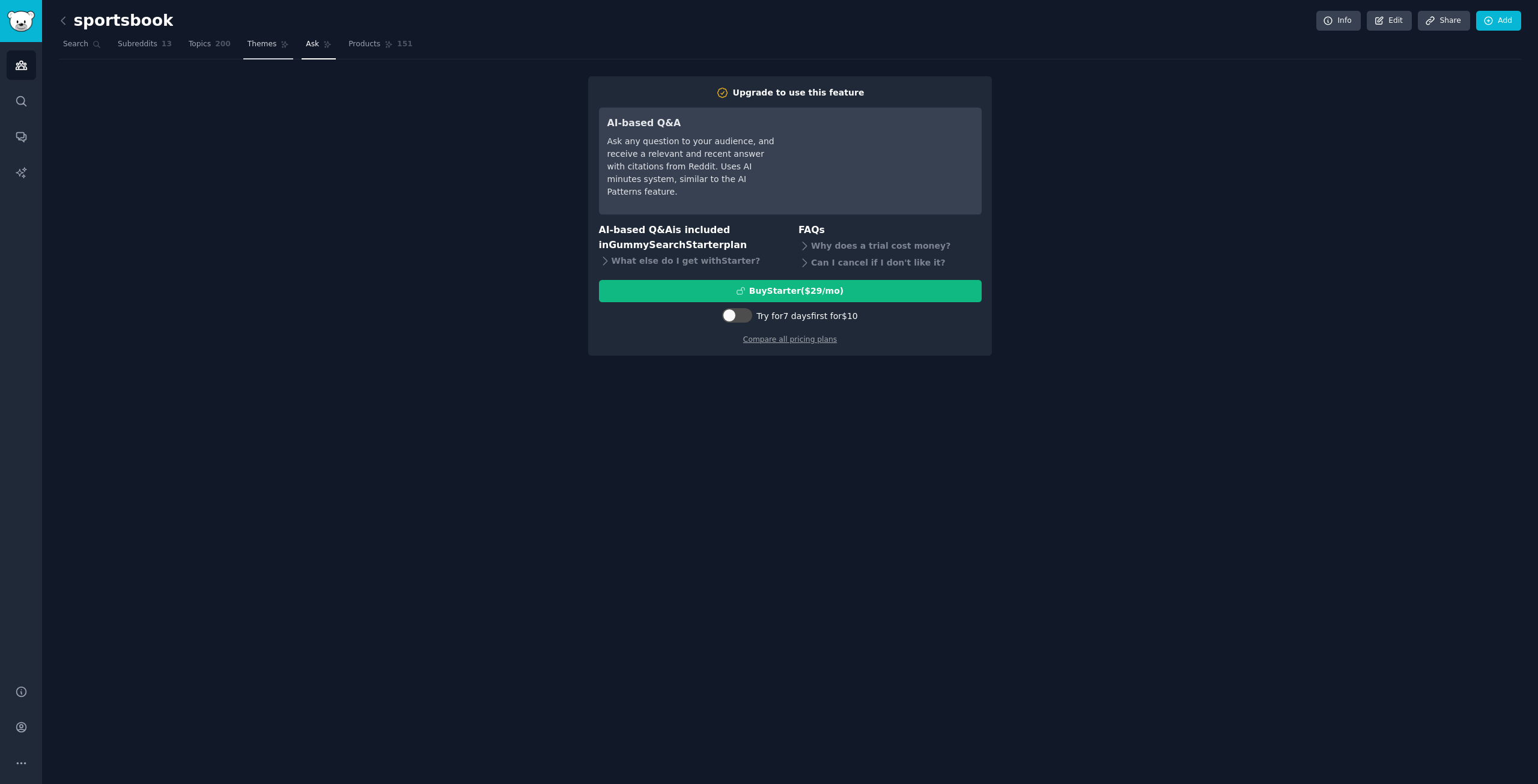
click at [265, 50] on link "Themes" at bounding box center [268, 47] width 51 height 24
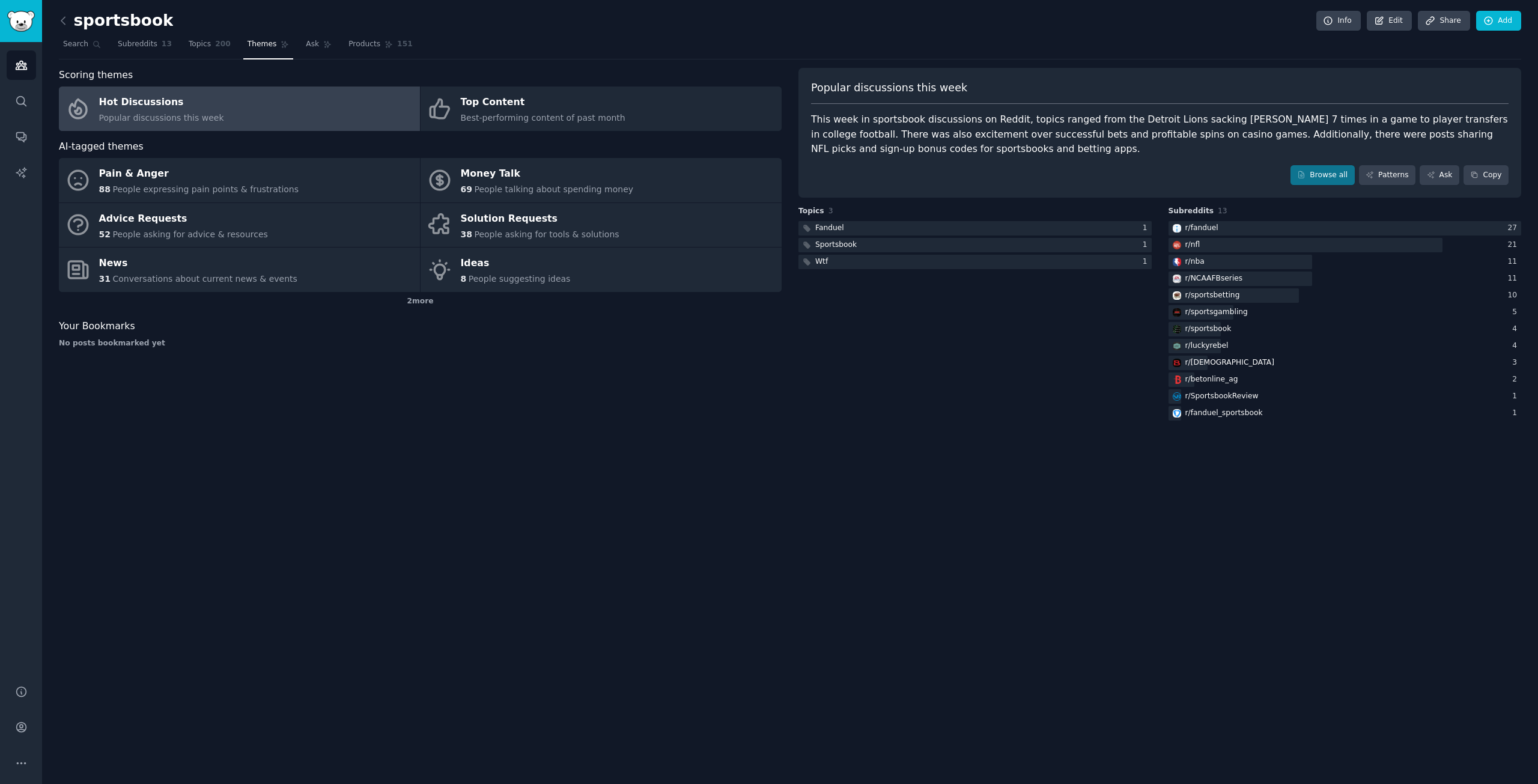
click at [480, 147] on div "AI-tagged themes" at bounding box center [420, 147] width 723 height 15
click at [478, 120] on span "Best-performing content of past month" at bounding box center [543, 117] width 165 height 9
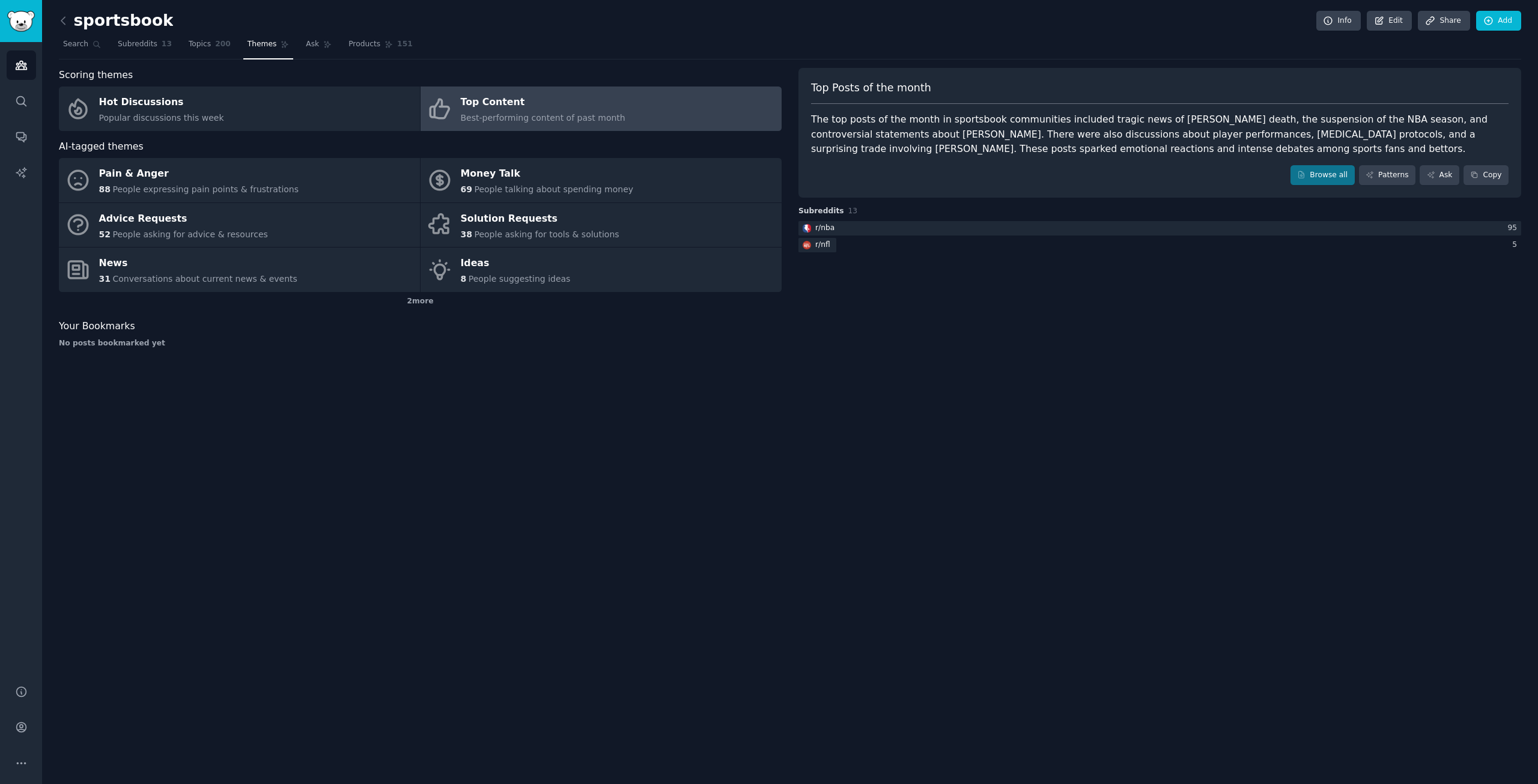
click at [410, 77] on div "Scoring themes" at bounding box center [420, 76] width 723 height 15
click at [528, 188] on span "People talking about spending money" at bounding box center [554, 189] width 159 height 9
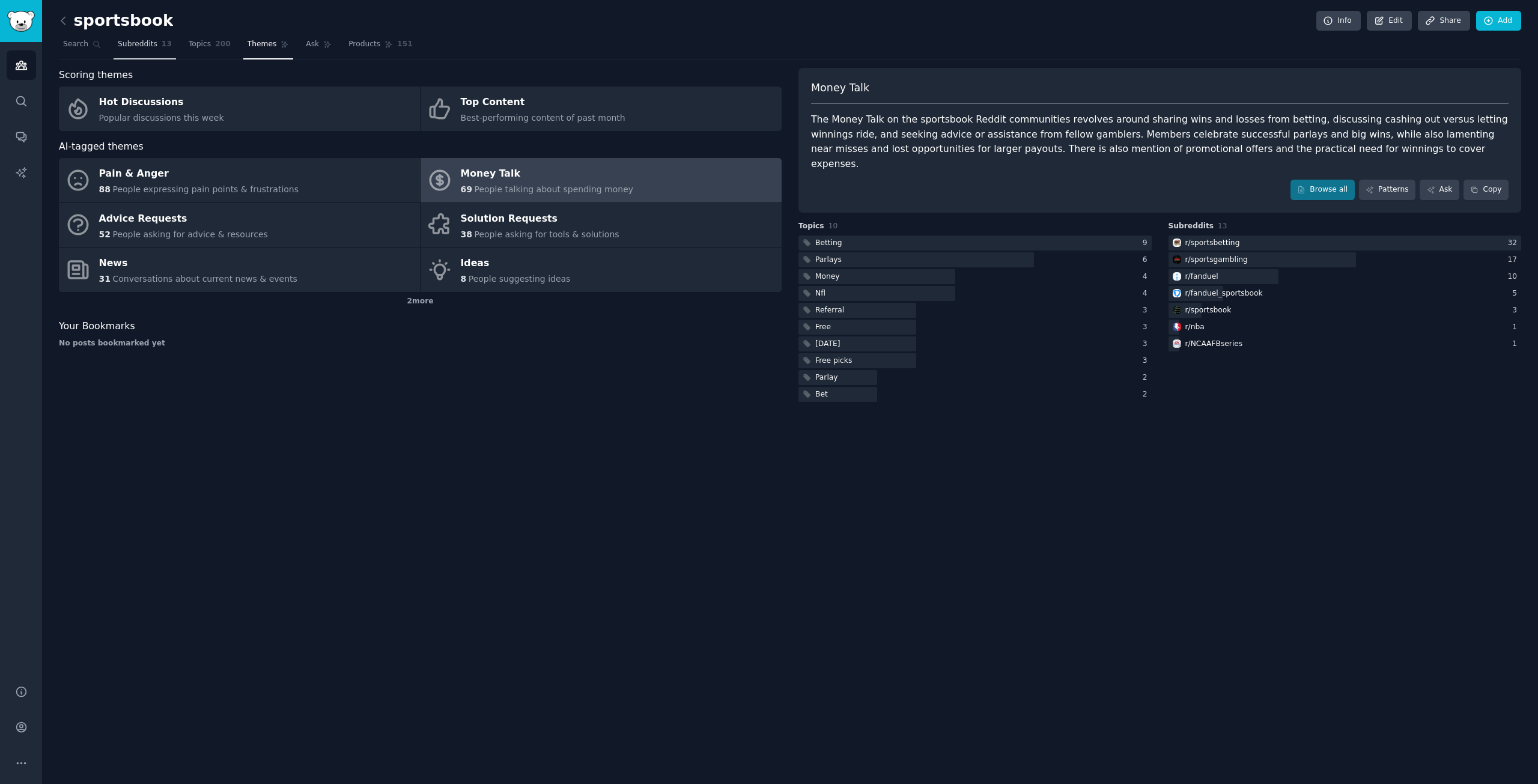
click at [132, 51] on link "Subreddits 13" at bounding box center [145, 47] width 62 height 24
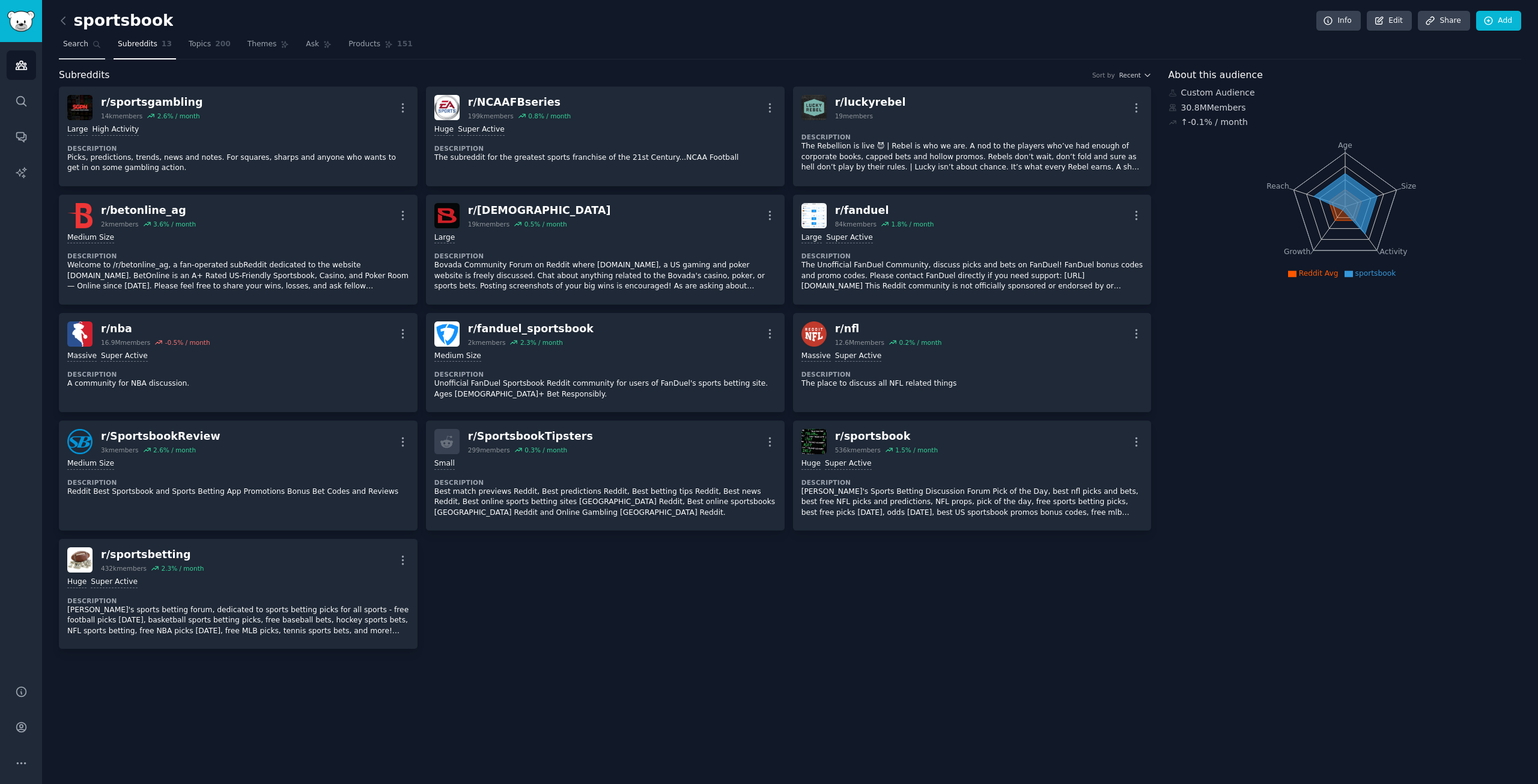
click at [86, 48] on link "Search" at bounding box center [82, 47] width 46 height 24
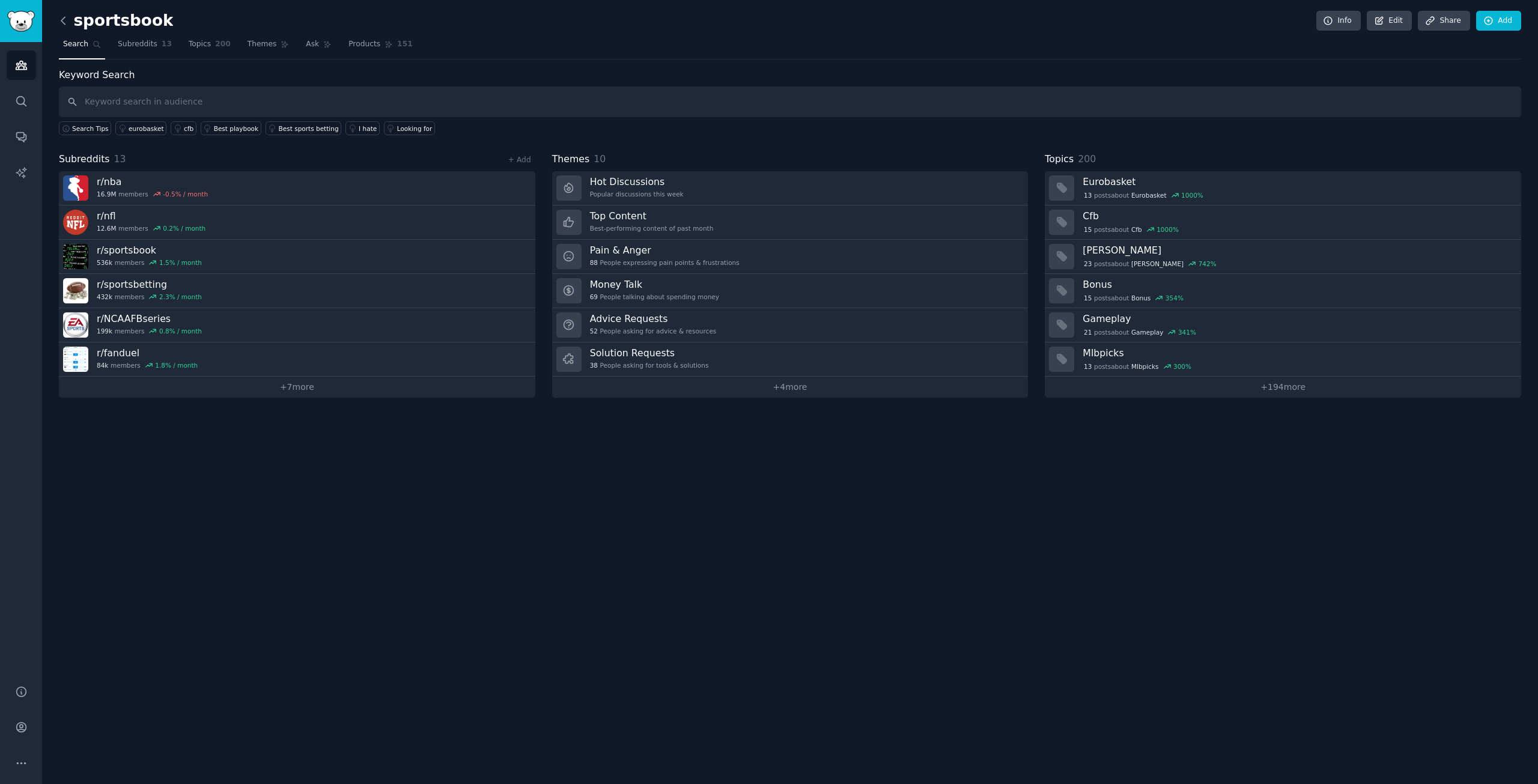
click at [68, 19] on icon at bounding box center [63, 20] width 13 height 13
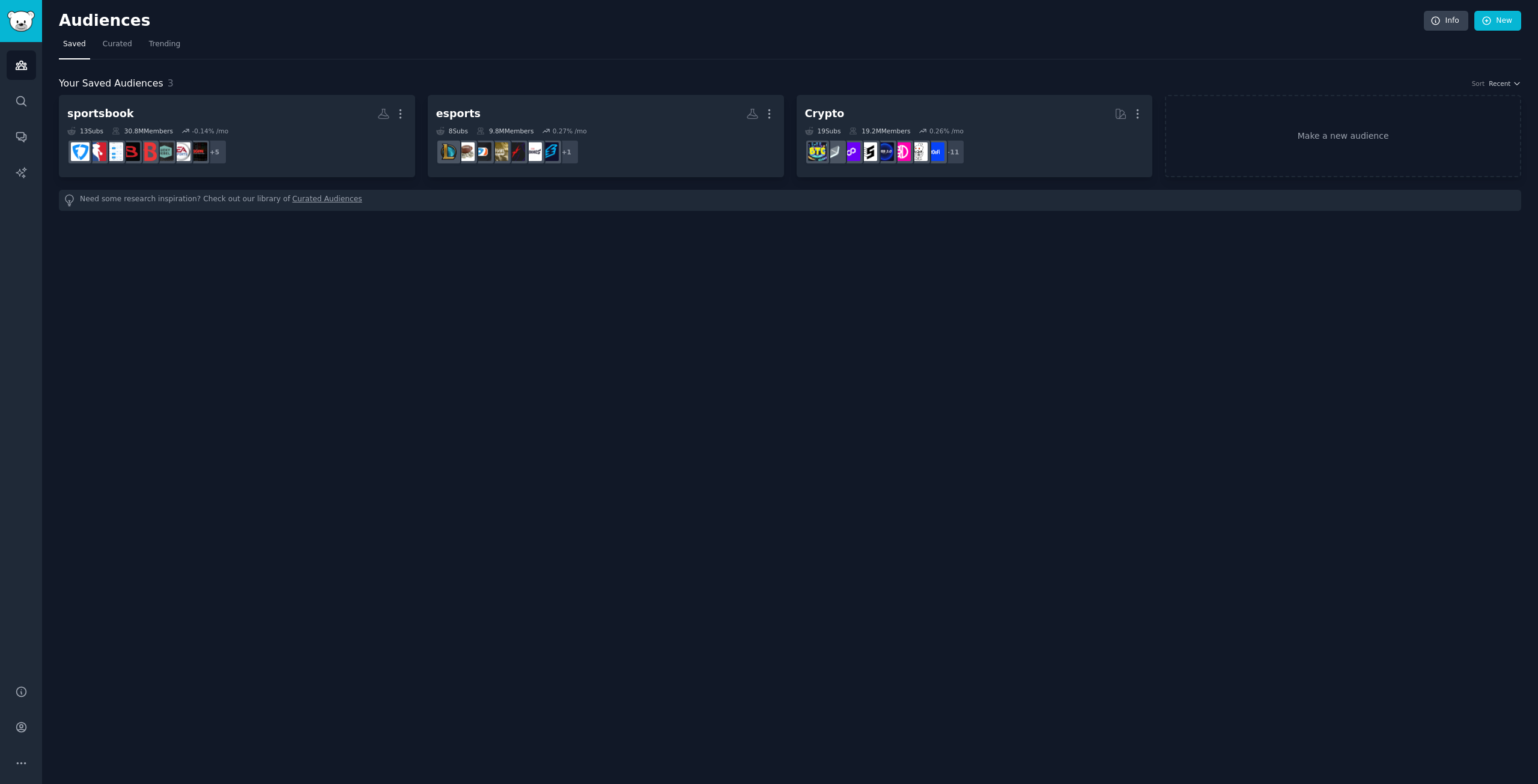
click at [184, 244] on div "Audiences Info New Saved Curated Trending Your Saved Audiences 3 Sort Recent sp…" at bounding box center [790, 392] width 1496 height 784
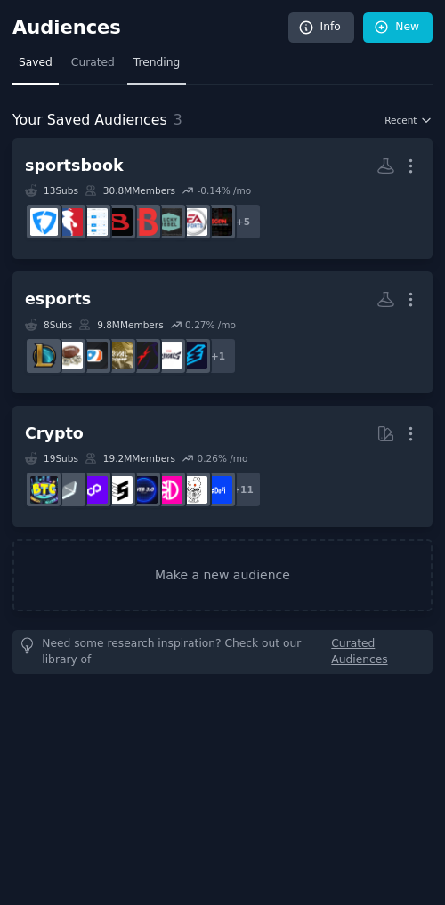
click at [161, 69] on span "Trending" at bounding box center [156, 63] width 46 height 16
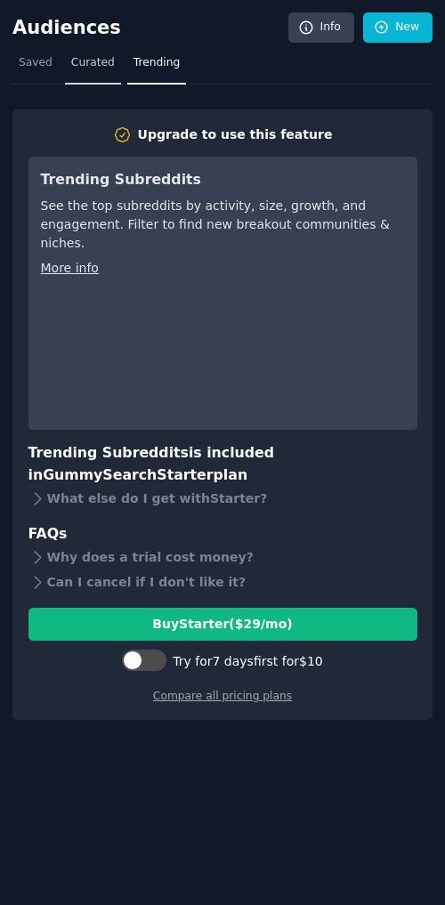
click at [87, 68] on span "Curated" at bounding box center [93, 63] width 44 height 16
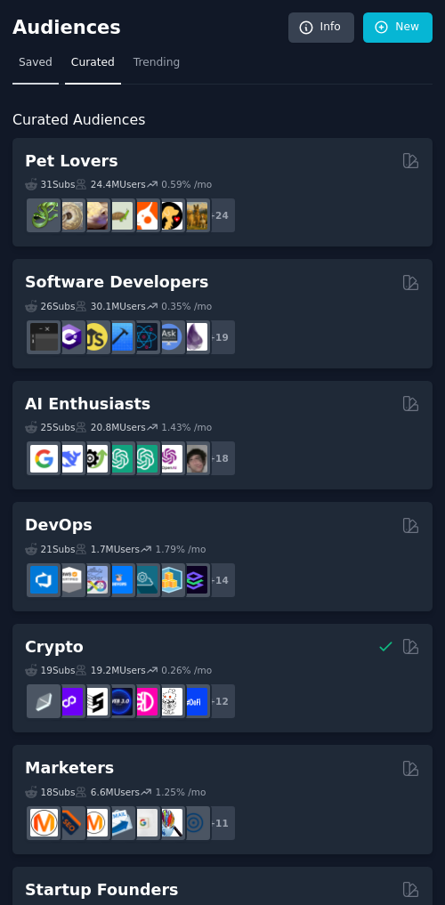
click at [38, 68] on span "Saved" at bounding box center [36, 63] width 34 height 16
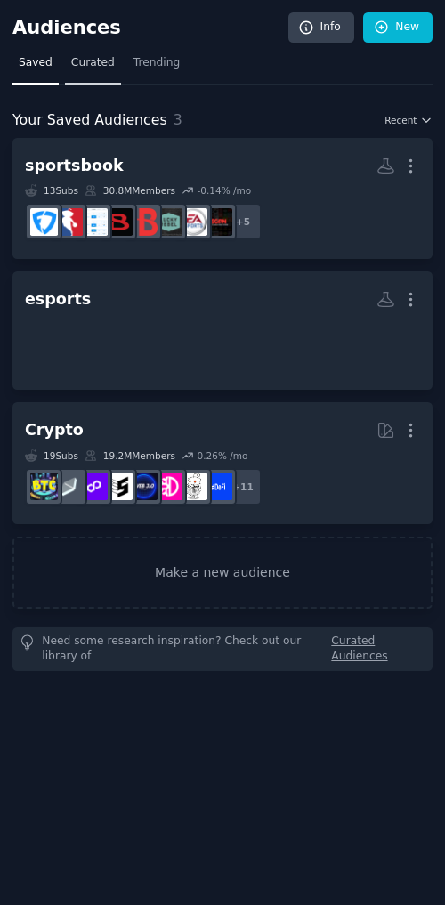
click at [65, 68] on link "Curated" at bounding box center [93, 67] width 56 height 36
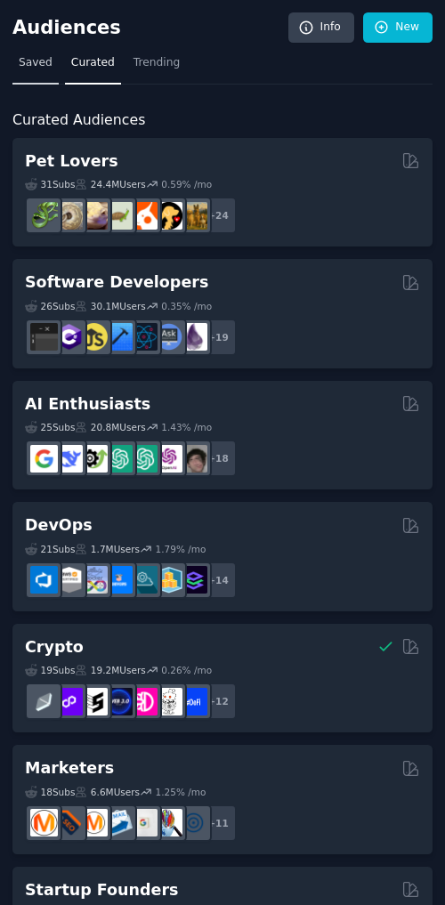
click at [23, 69] on span "Saved" at bounding box center [36, 63] width 34 height 16
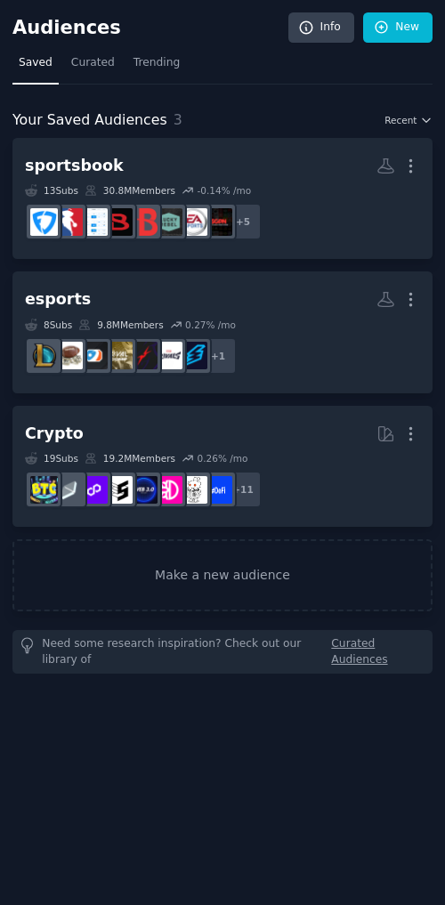
click at [166, 15] on div "Audiences Info New" at bounding box center [222, 30] width 420 height 36
click at [188, 576] on link "Make a new audience" at bounding box center [222, 575] width 420 height 72
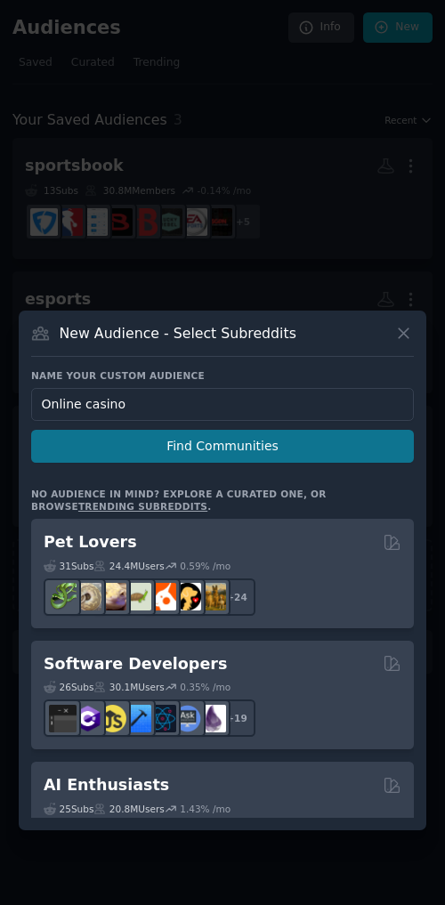
type input "Online casino"
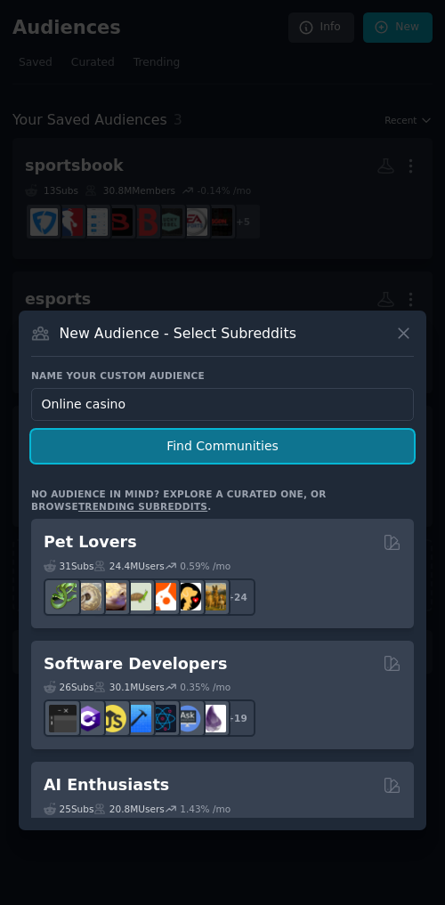
click at [183, 446] on button "Find Communities" at bounding box center [222, 446] width 382 height 33
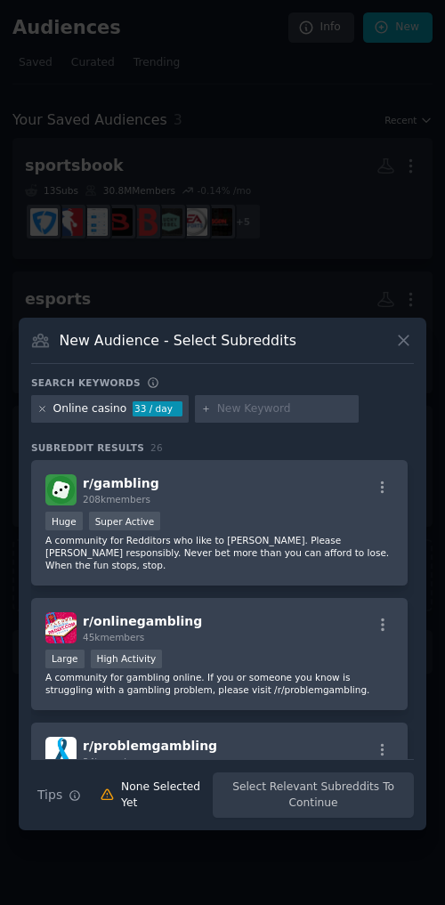
click at [41, 409] on icon at bounding box center [42, 408] width 4 height 4
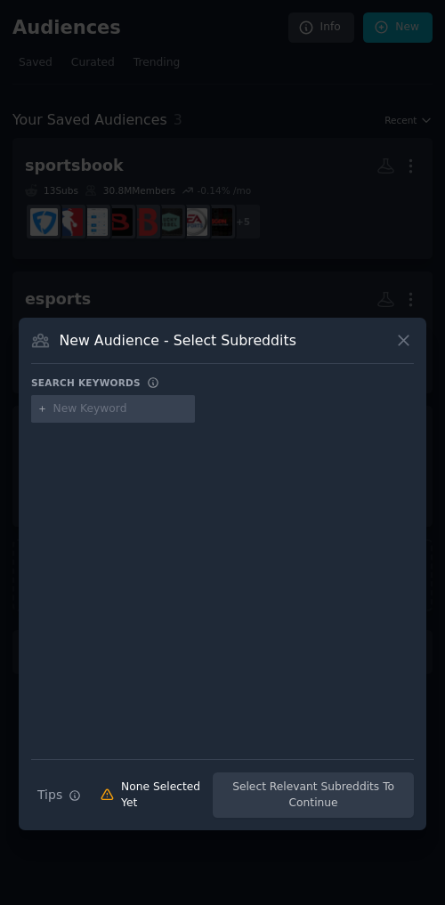
click at [73, 409] on input "text" at bounding box center [120, 409] width 135 height 16
type input "c"
type input "casino food"
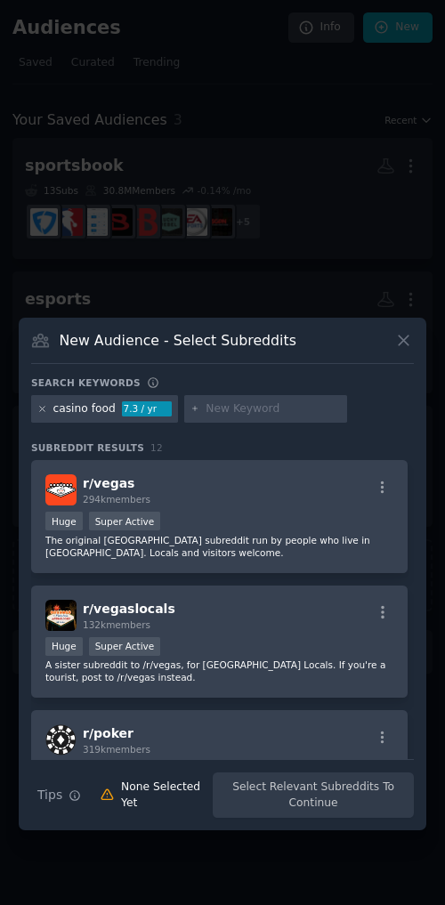
click at [41, 408] on icon at bounding box center [42, 409] width 10 height 10
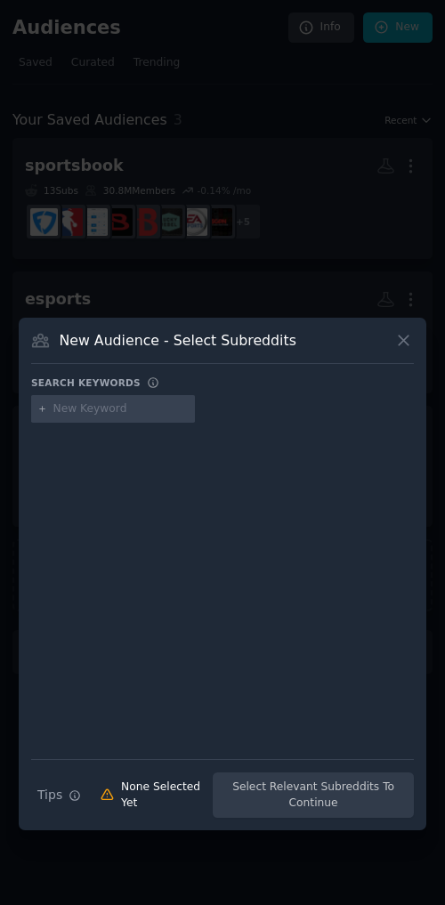
click at [124, 407] on input "text" at bounding box center [120, 409] width 135 height 16
type input "recipe"
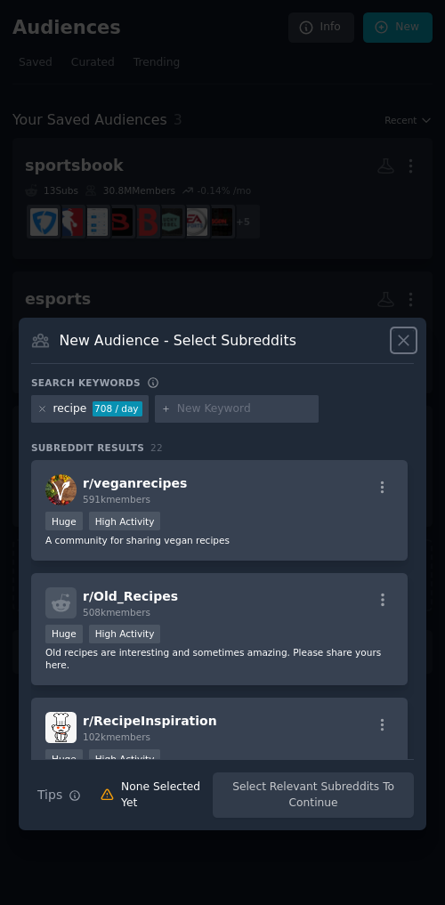
click at [399, 346] on icon at bounding box center [403, 340] width 19 height 19
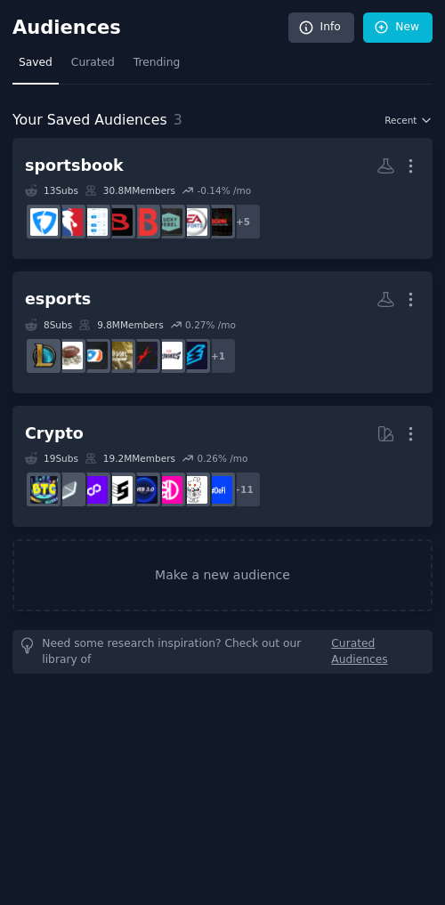
click at [237, 105] on div "Your Saved Audiences 3 Sort Recent sportsbook More 13 Sub s 30.8M Members -0.14…" at bounding box center [222, 378] width 420 height 589
